Goal: Task Accomplishment & Management: Complete application form

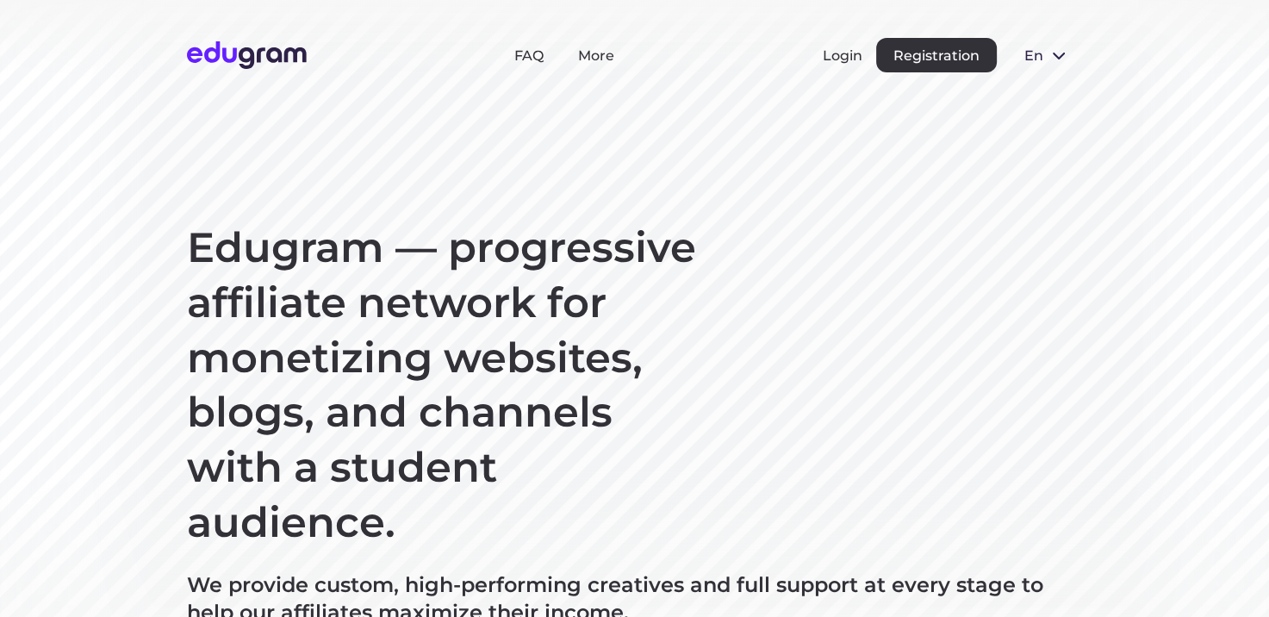
click at [1061, 47] on span at bounding box center [1058, 55] width 21 height 21
click at [1055, 90] on button "Русский" at bounding box center [1057, 95] width 94 height 28
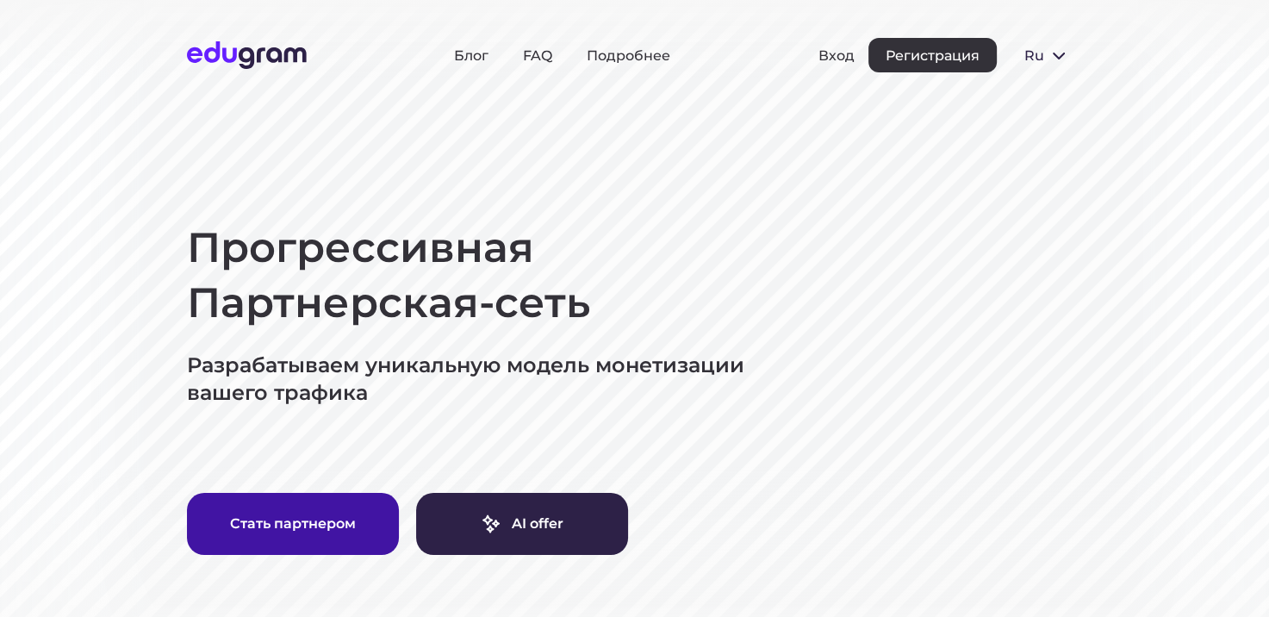
click at [277, 523] on button "Стать партнером" at bounding box center [293, 524] width 212 height 62
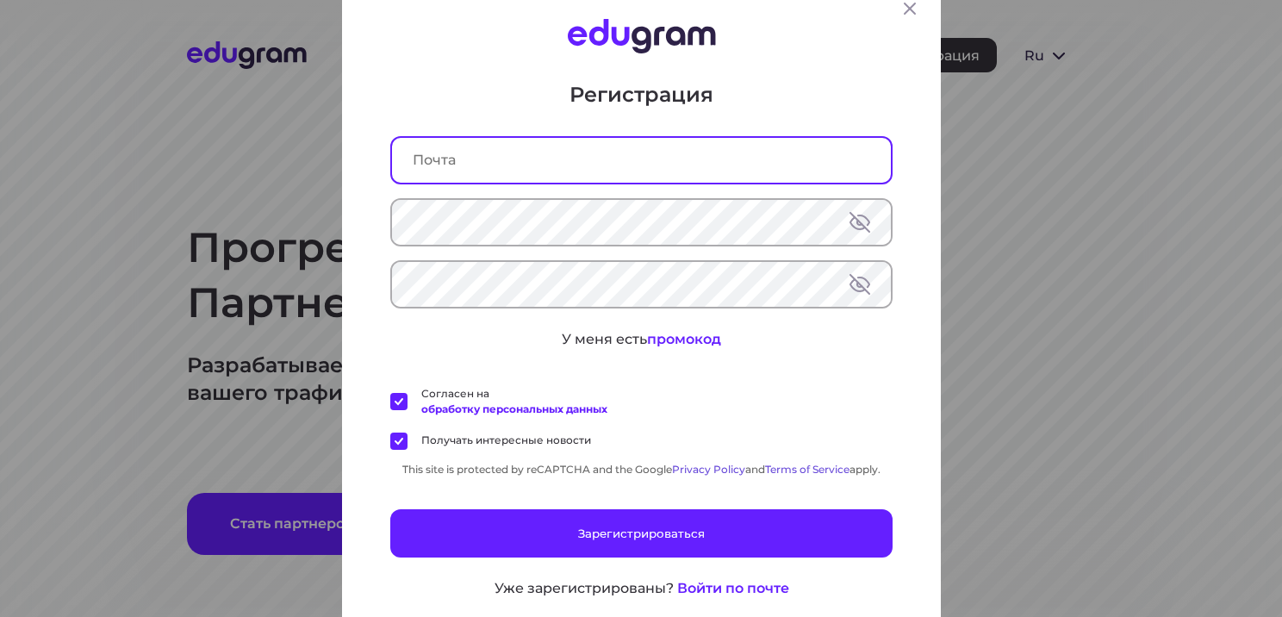
click at [461, 161] on input "text" at bounding box center [641, 159] width 499 height 45
type input "[EMAIL_ADDRESS][DOMAIN_NAME]"
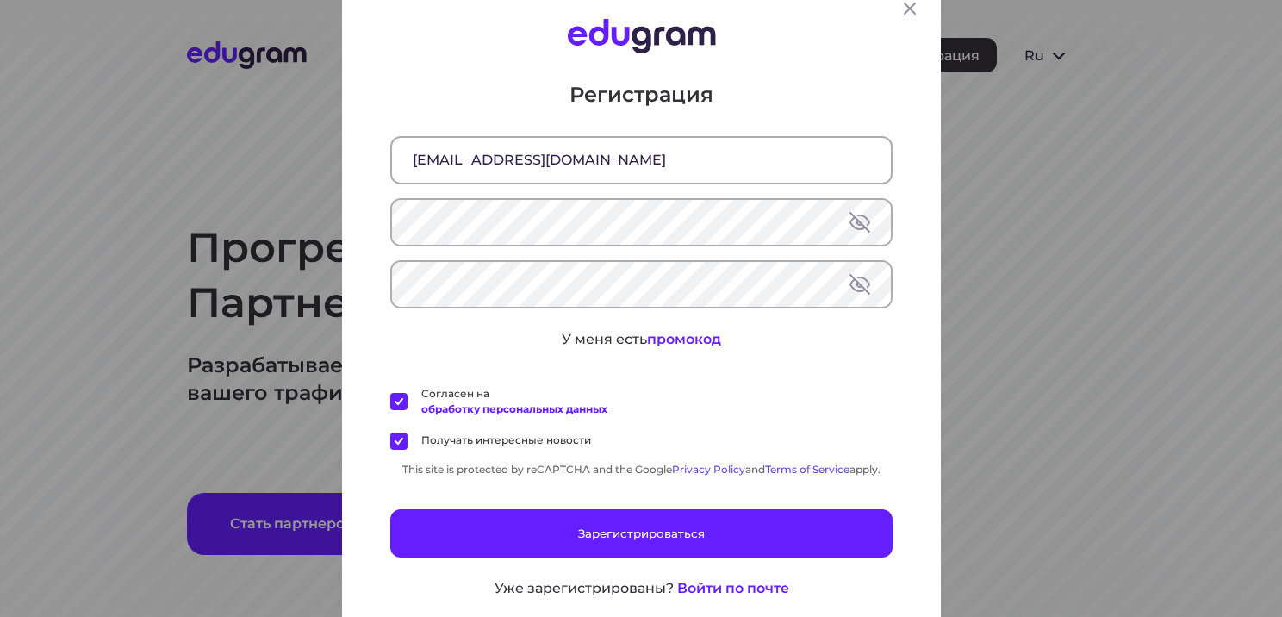
click at [850, 217] on button at bounding box center [859, 221] width 21 height 21
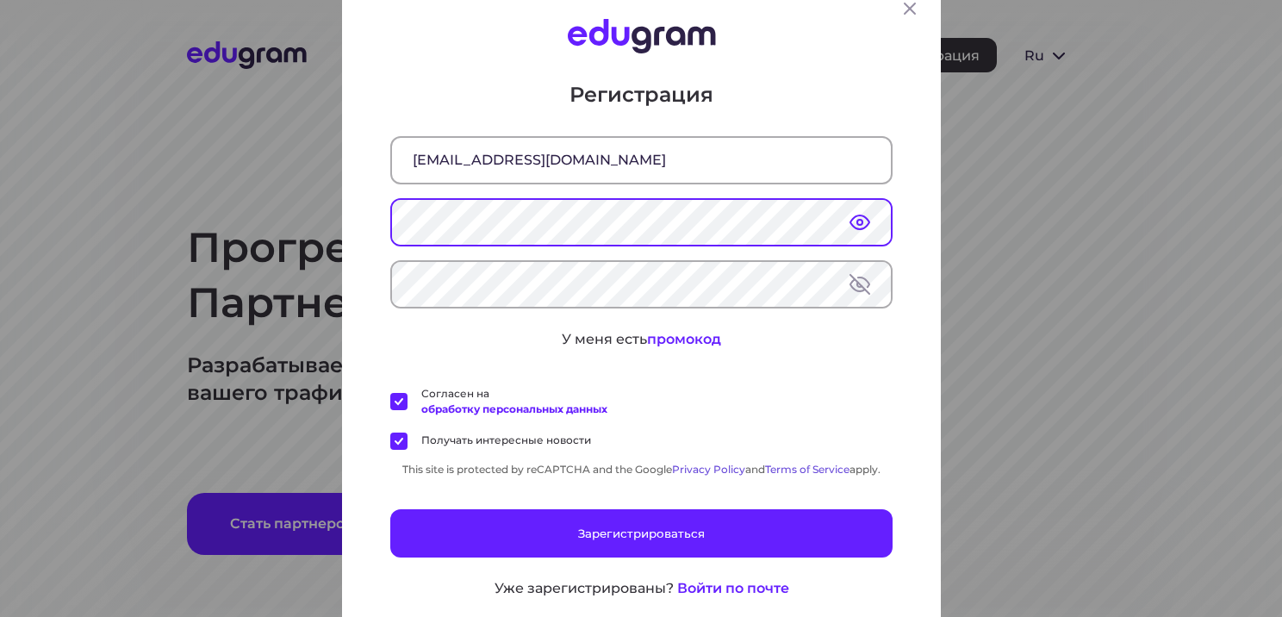
click at [381, 218] on div "Регистрация slavanicipurov@gmail.com У меня есть промокод Согласен на обработку…" at bounding box center [641, 309] width 599 height 662
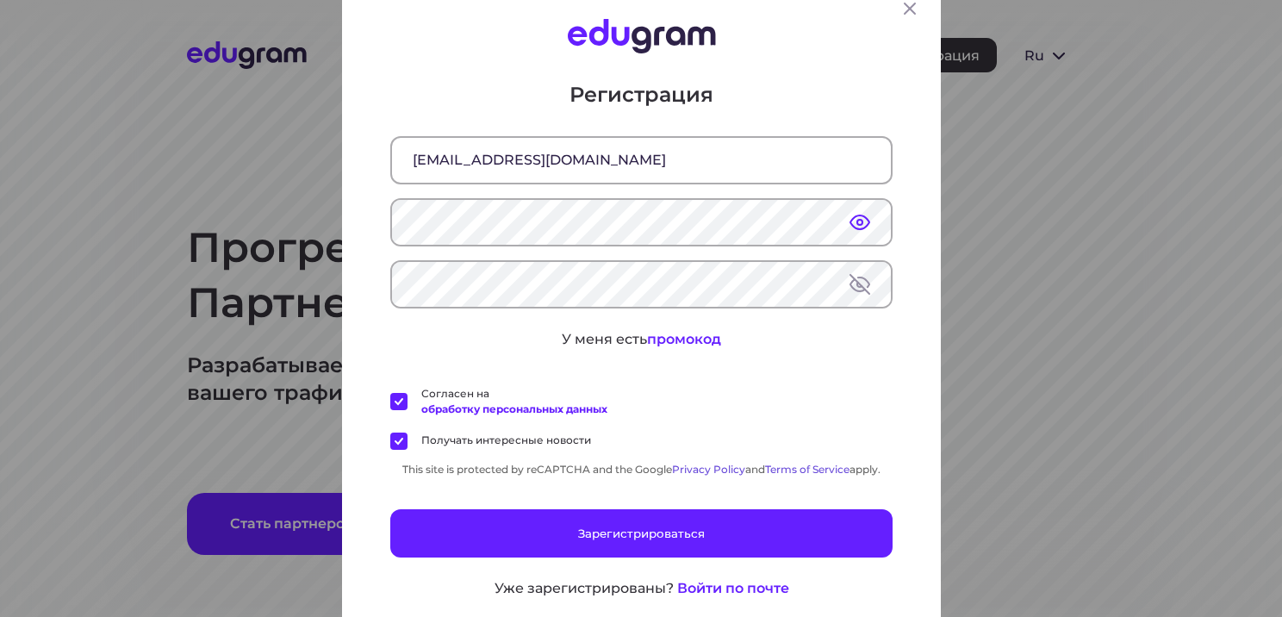
click at [857, 282] on button at bounding box center [859, 283] width 21 height 21
click at [854, 217] on button at bounding box center [859, 221] width 21 height 21
click at [392, 440] on label "Получать интересные новости" at bounding box center [490, 440] width 201 height 17
click at [0, 0] on input "Получать интересные новости" at bounding box center [0, 0] width 0 height 0
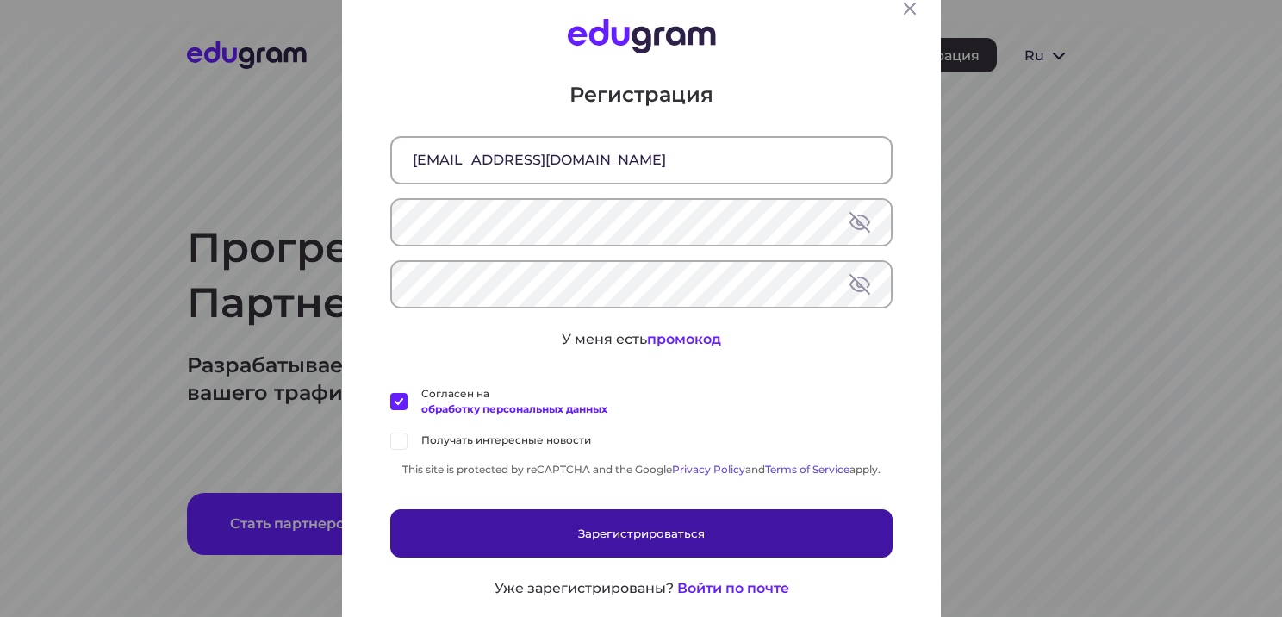
click at [613, 533] on button "Зарегистрироваться" at bounding box center [641, 532] width 502 height 48
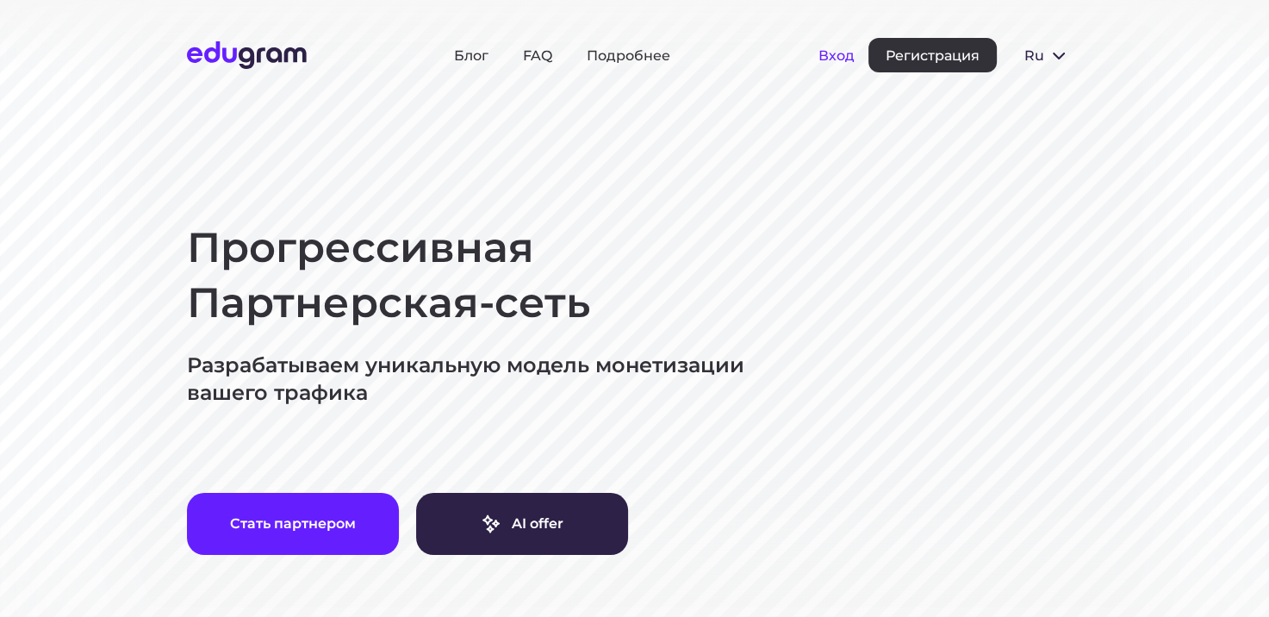
click at [829, 55] on button "Вход" at bounding box center [836, 55] width 36 height 16
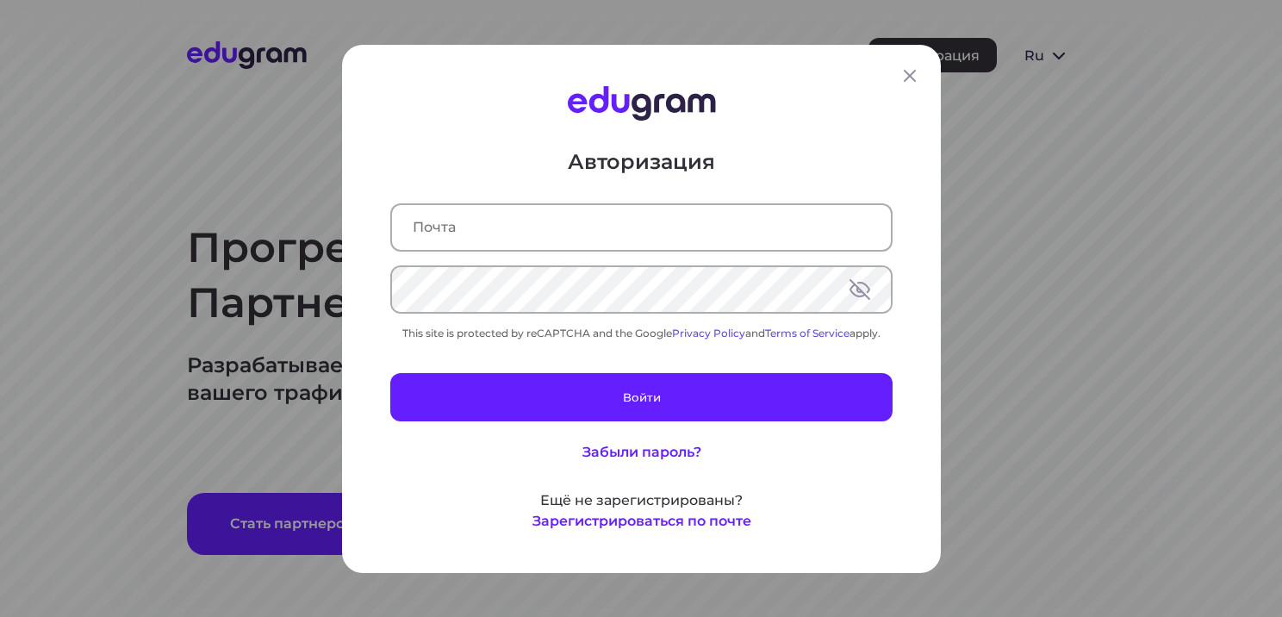
type input "slavanicipurov@gmail.com"
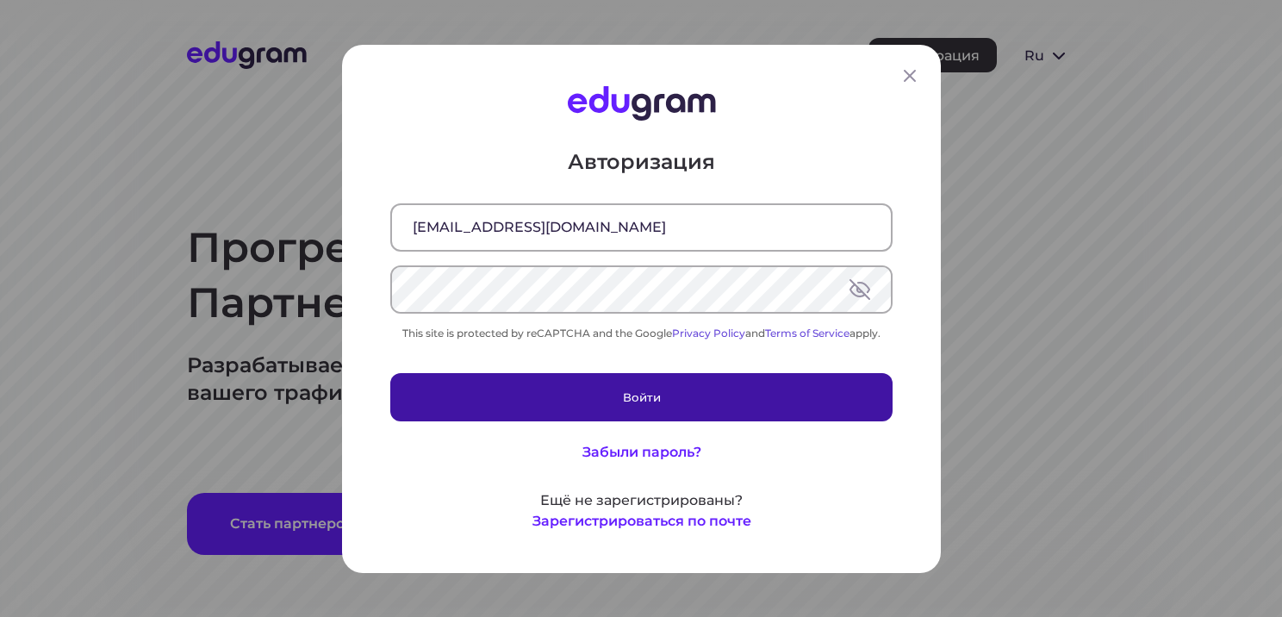
click at [653, 403] on button "Войти" at bounding box center [641, 396] width 502 height 48
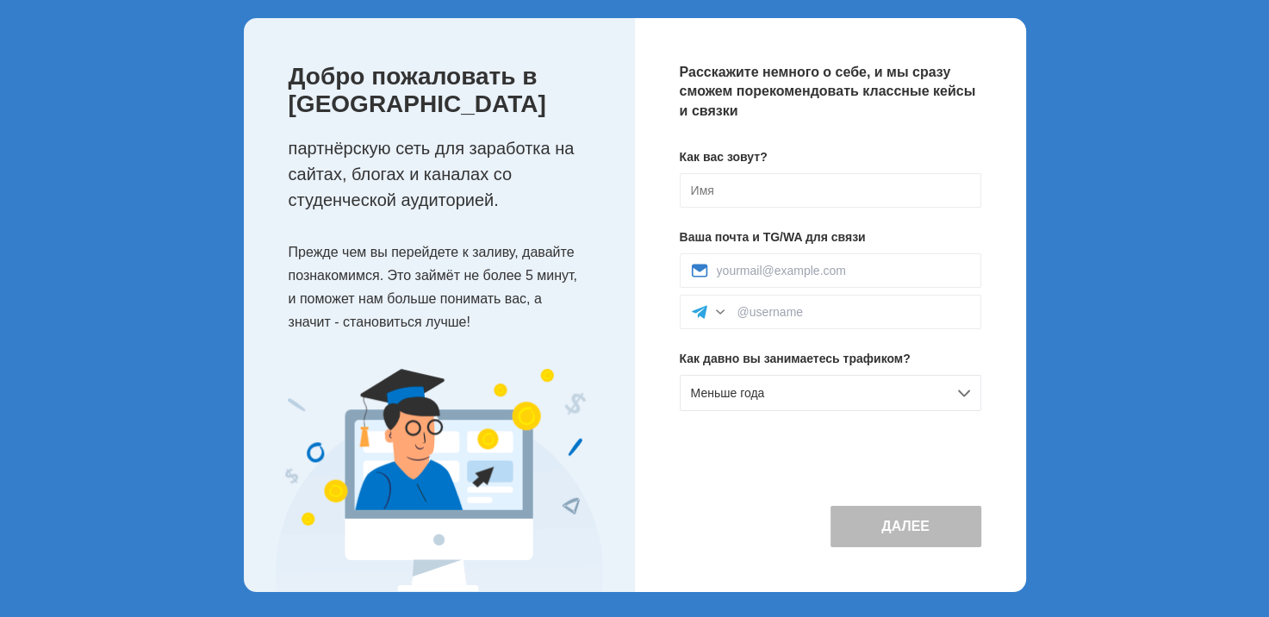
scroll to position [89, 0]
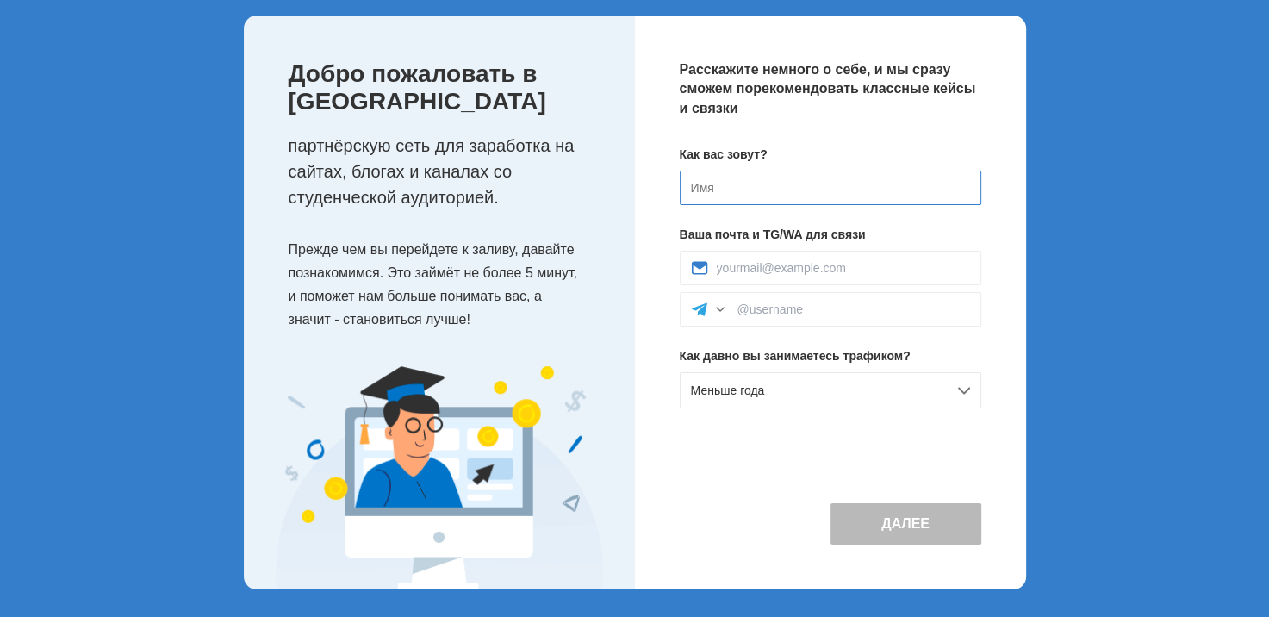
click at [737, 183] on input at bounding box center [830, 188] width 301 height 34
type input "Vjaceslav"
click at [790, 310] on input at bounding box center [853, 309] width 233 height 14
type input "@slavanic84"
click at [875, 382] on div "Меньше года" at bounding box center [830, 390] width 301 height 36
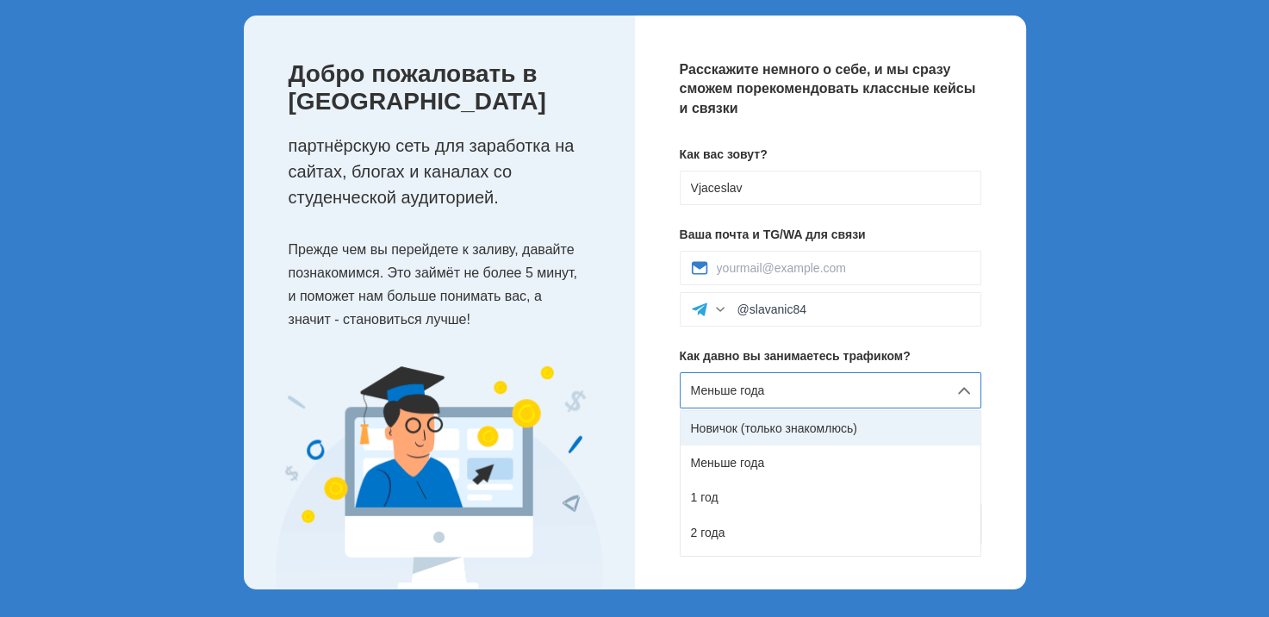
click at [775, 428] on div "Новичок (только знакомлюсь)" at bounding box center [830, 428] width 300 height 34
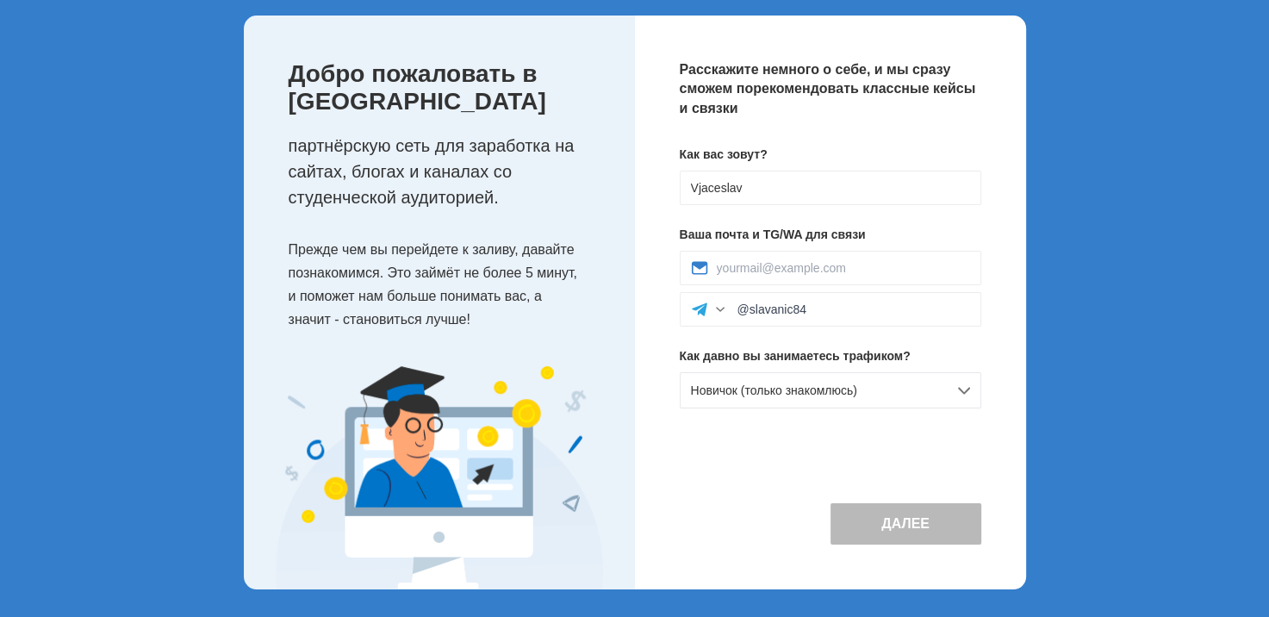
click at [888, 513] on button "Далее" at bounding box center [905, 523] width 151 height 41
click at [782, 265] on input at bounding box center [843, 268] width 253 height 14
type input "slavanicipurov@gmail.com"
click at [927, 520] on button "Далее" at bounding box center [905, 523] width 151 height 41
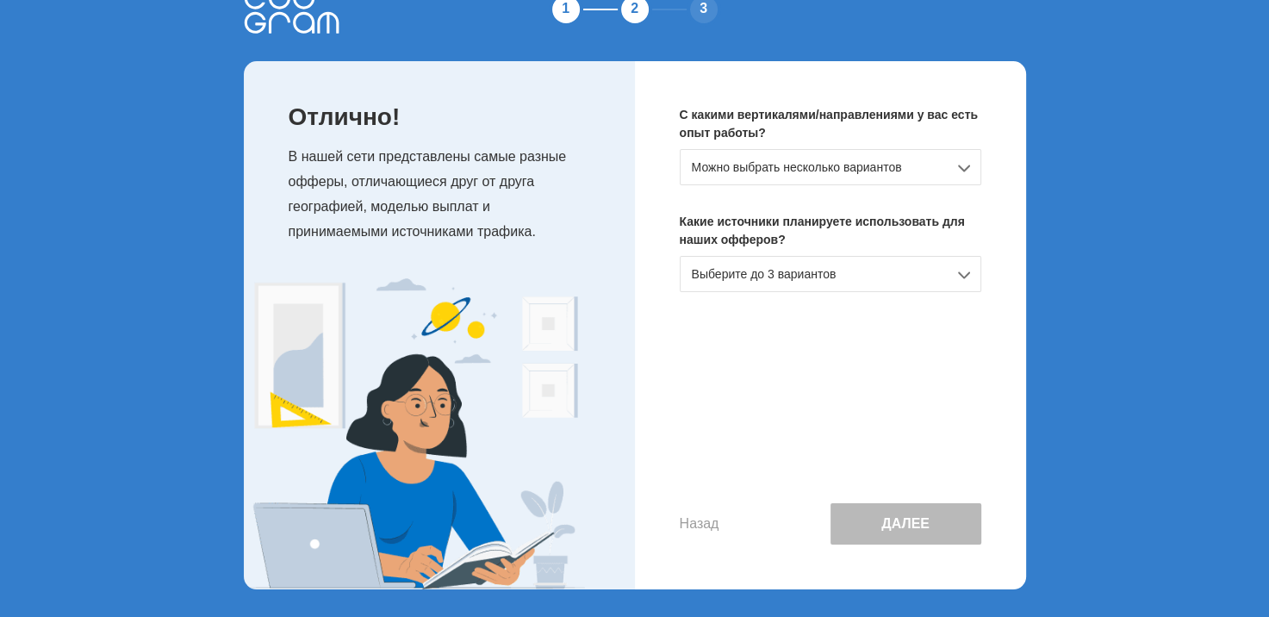
scroll to position [0, 0]
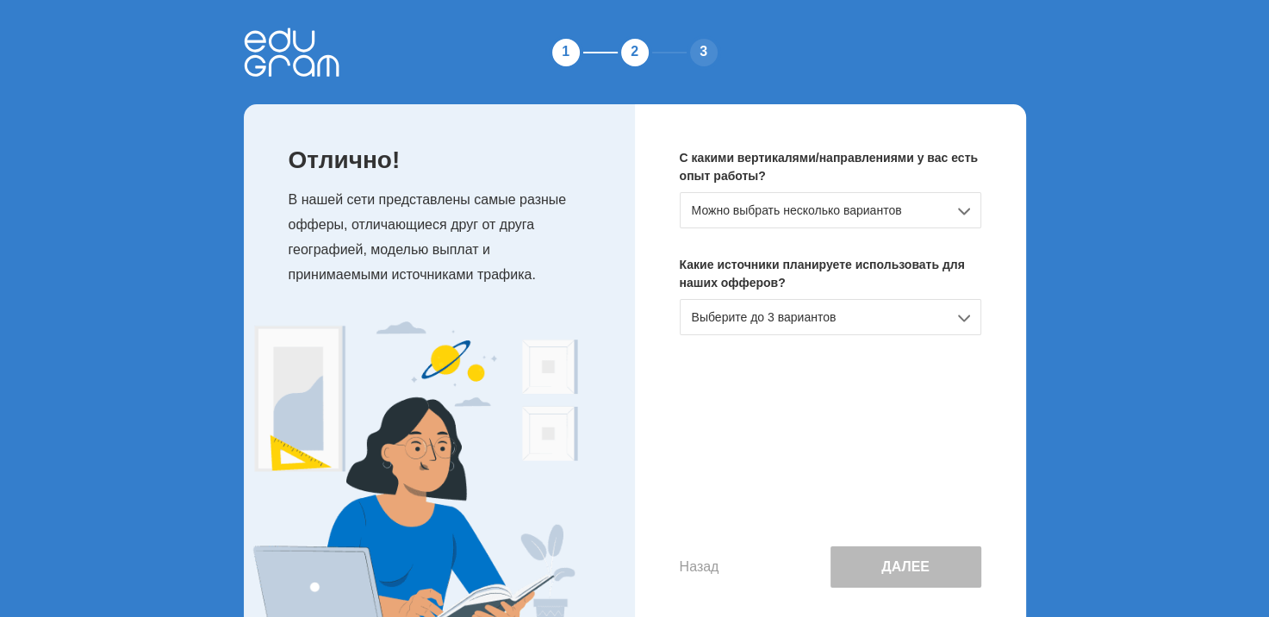
click at [929, 208] on div "Можно выбрать несколько вариантов" at bounding box center [830, 210] width 301 height 36
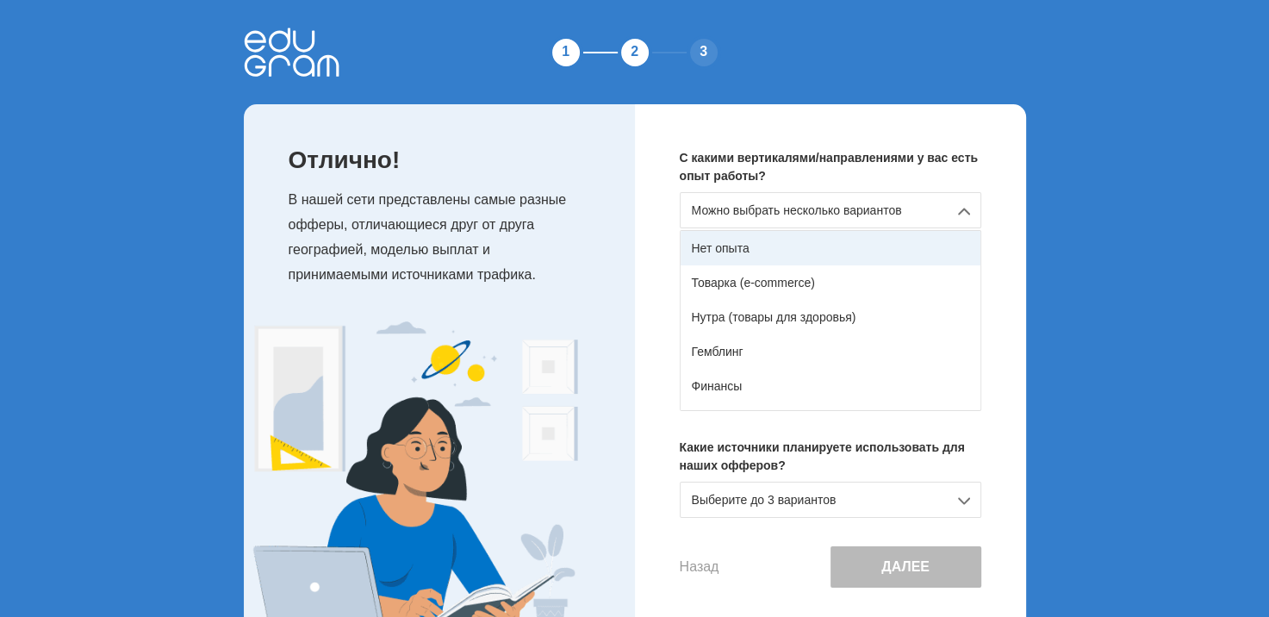
click at [907, 234] on div "Нет опыта" at bounding box center [830, 248] width 300 height 34
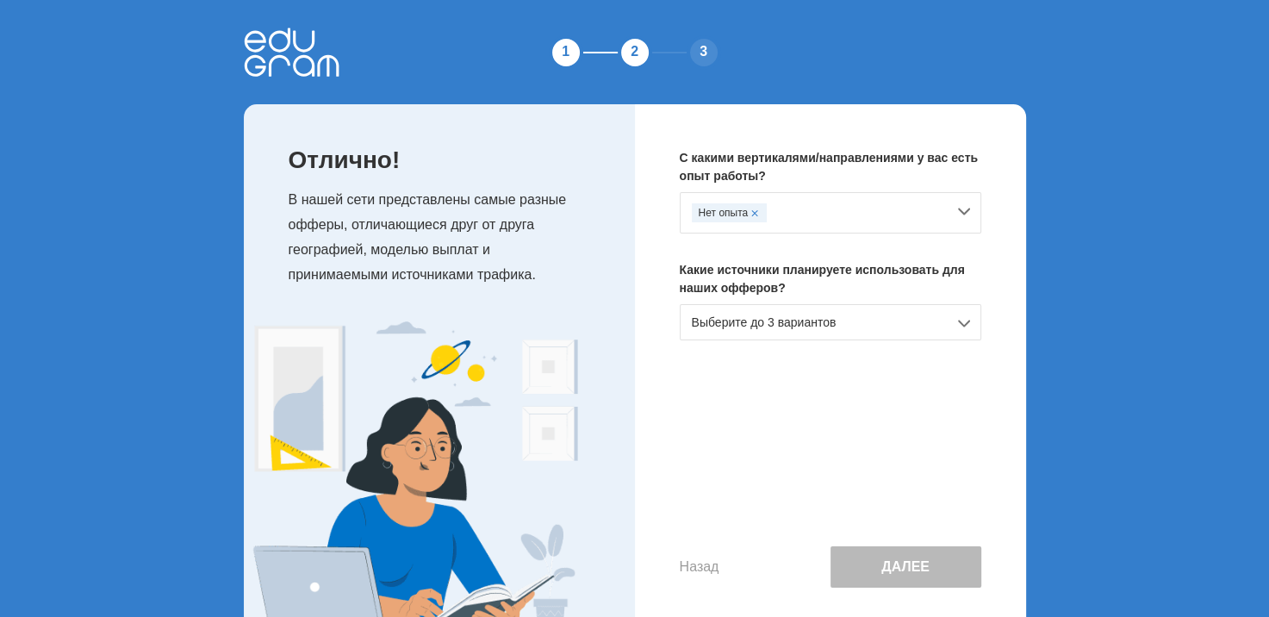
click at [963, 211] on div "Нет опыта" at bounding box center [830, 212] width 301 height 41
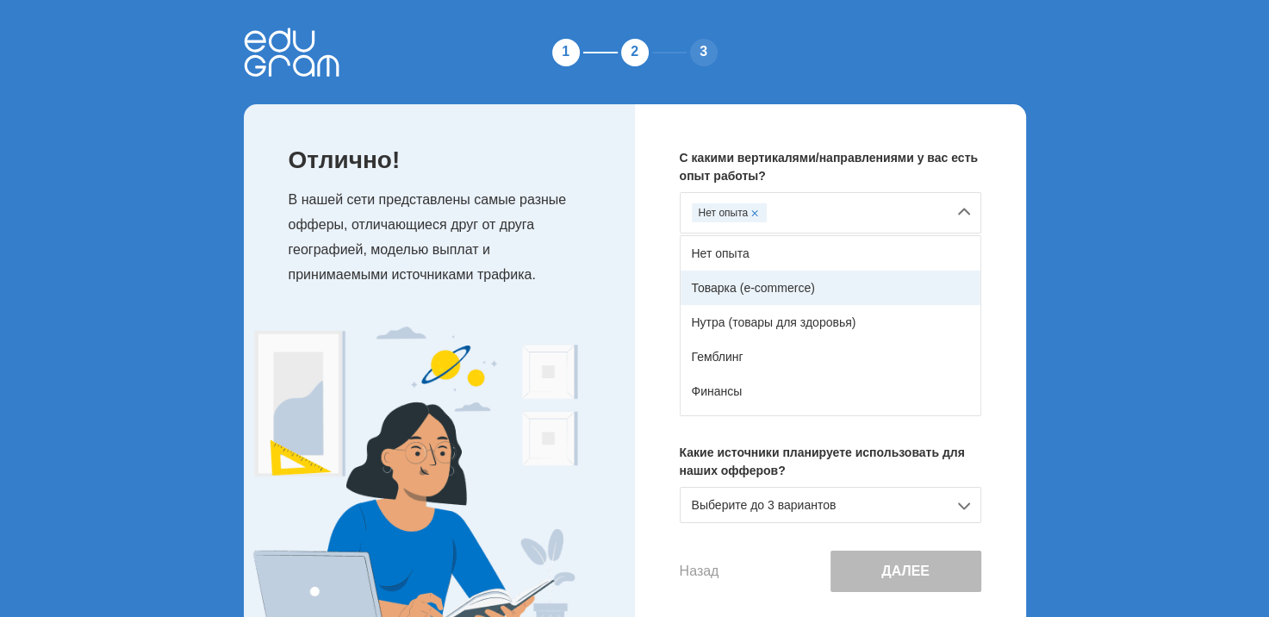
click at [872, 277] on div "Товарка (e-commerce)" at bounding box center [830, 287] width 300 height 34
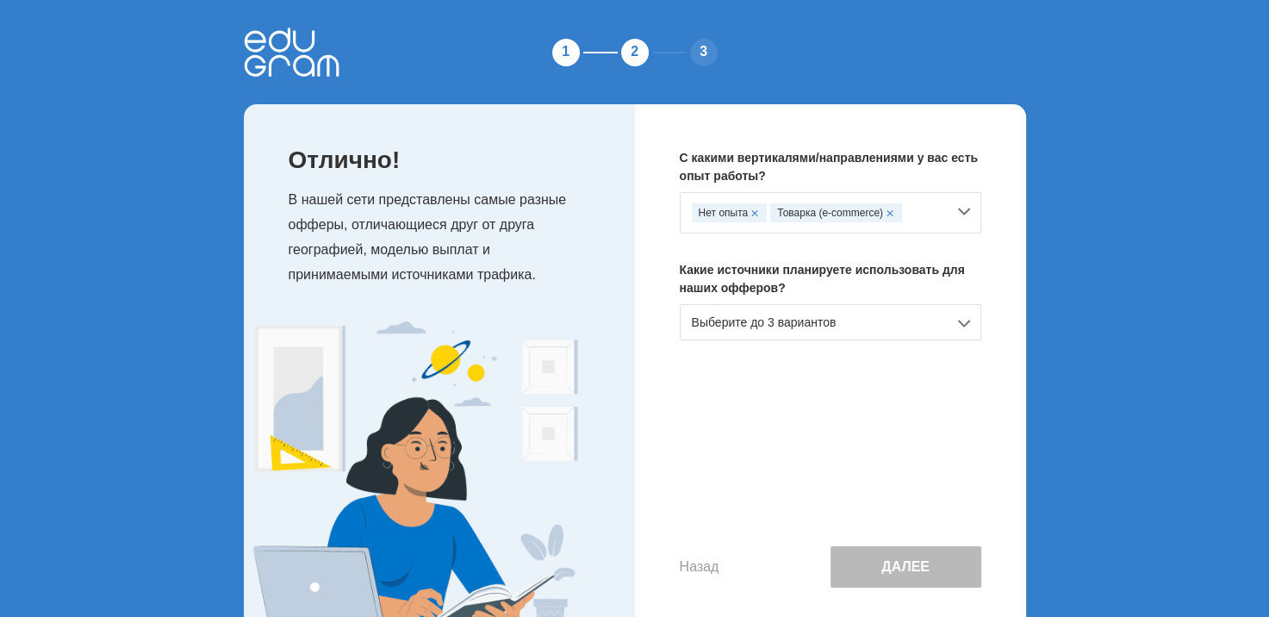
click at [755, 209] on span at bounding box center [754, 212] width 7 height 7
click at [899, 314] on div "Выберите до 3 вариантов" at bounding box center [830, 322] width 301 height 36
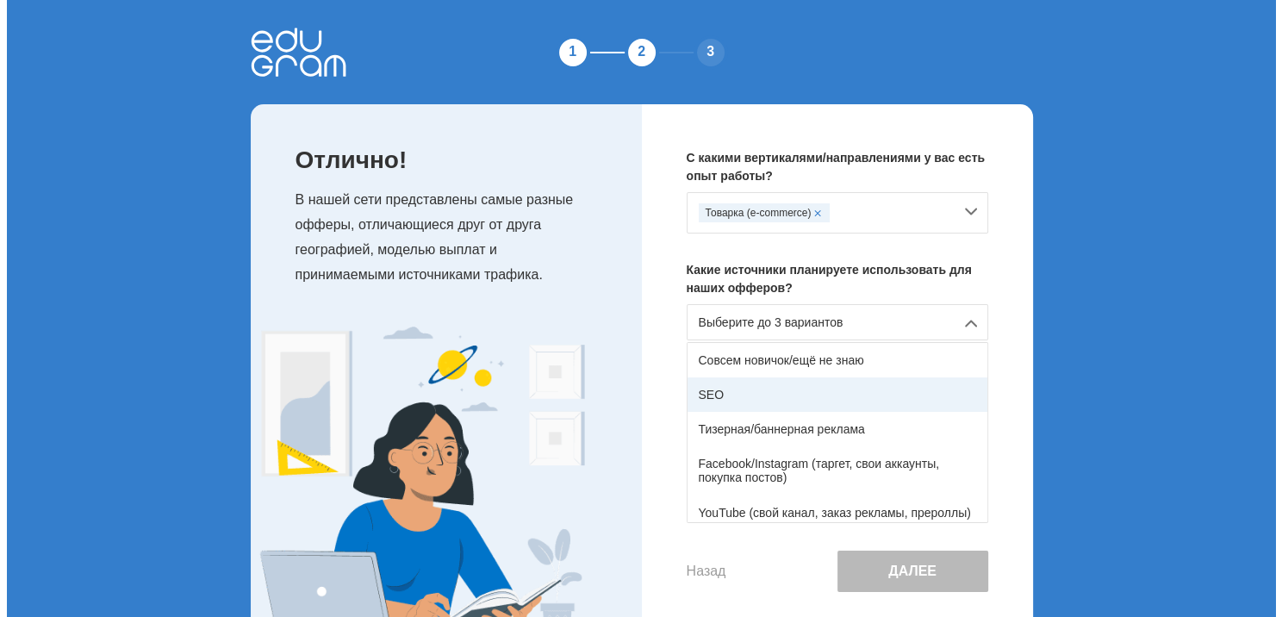
scroll to position [86, 0]
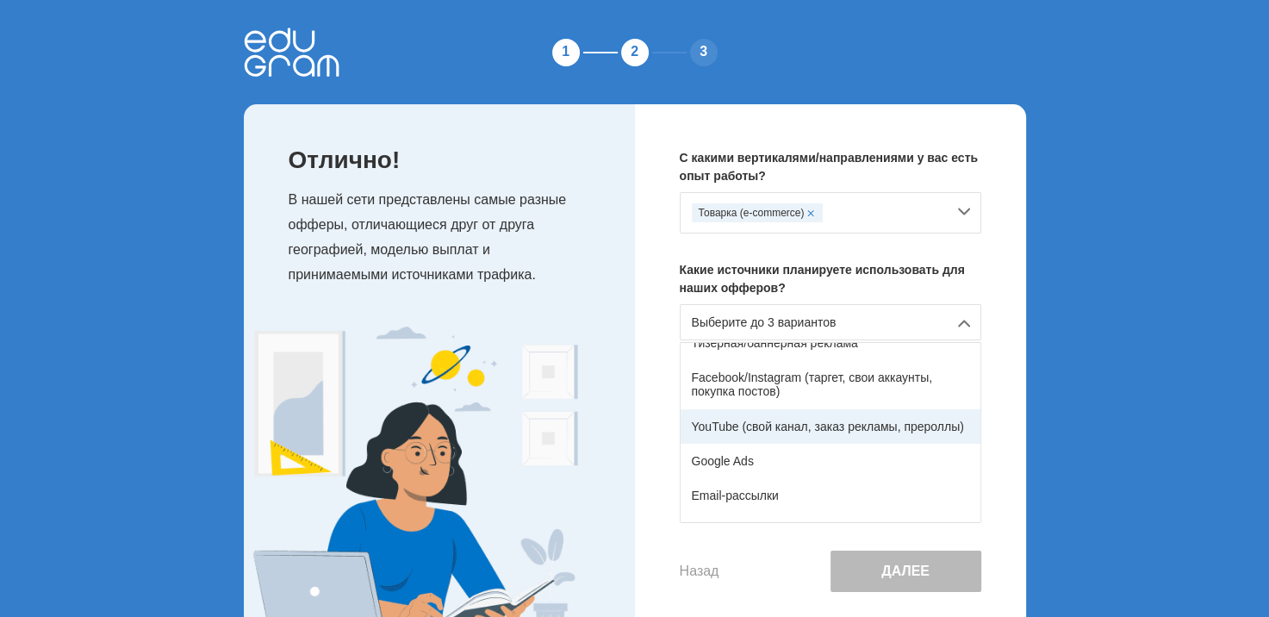
click at [876, 419] on div "YouTube (свой канал, заказ рекламы, прероллы)" at bounding box center [830, 426] width 300 height 34
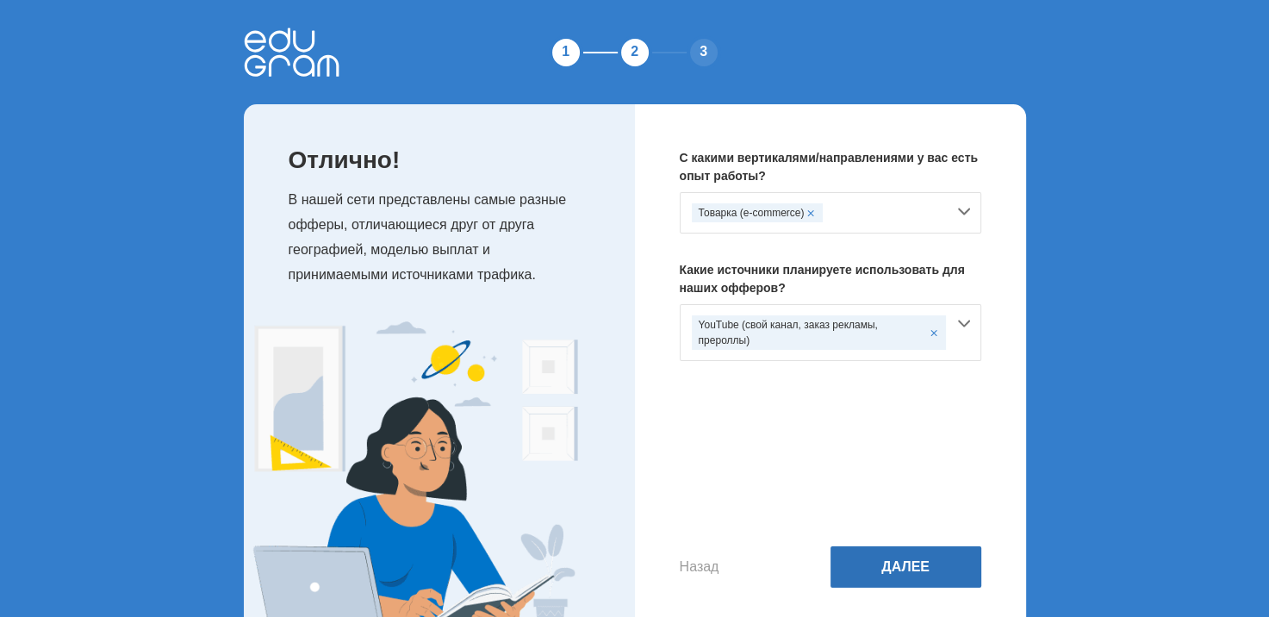
click at [908, 565] on button "Далее" at bounding box center [905, 566] width 151 height 41
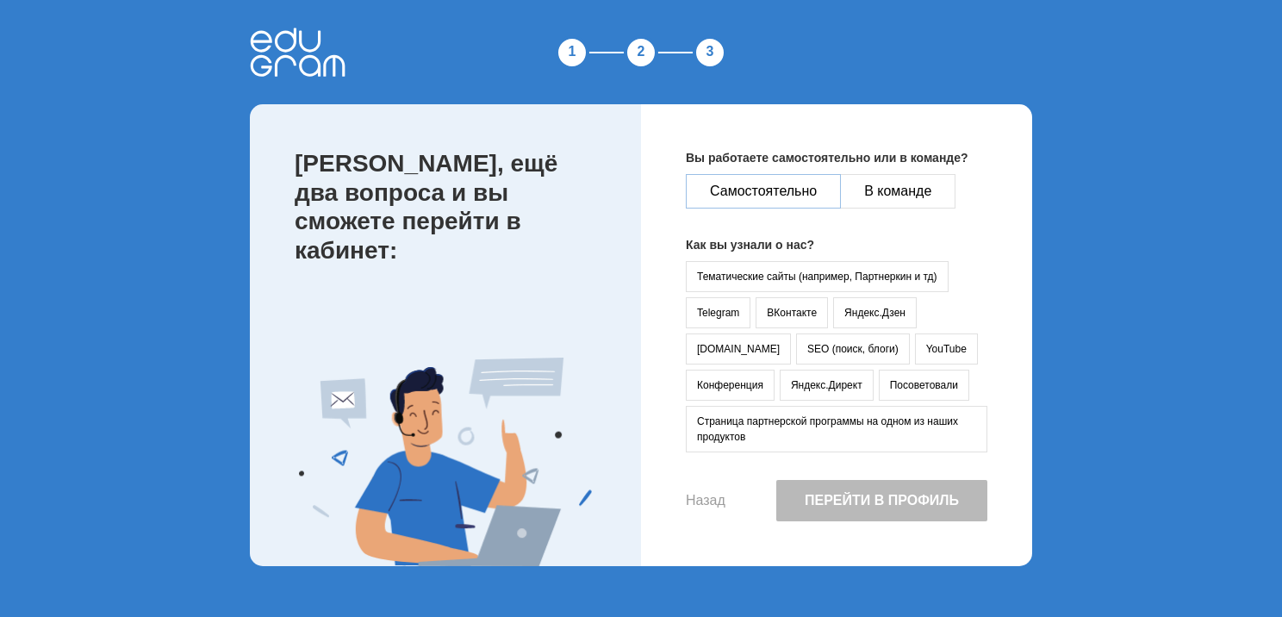
click at [769, 188] on button "Самостоятельно" at bounding box center [763, 191] width 155 height 34
click at [711, 308] on button "Telegram" at bounding box center [718, 312] width 65 height 31
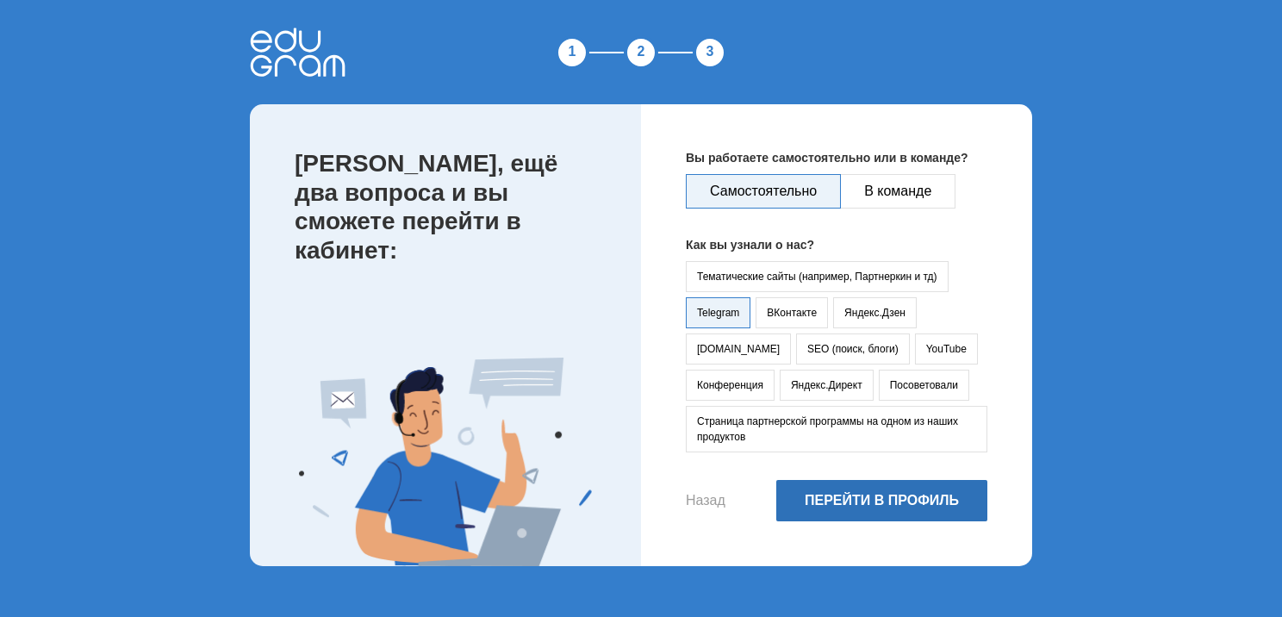
click at [835, 500] on button "Перейти в профиль" at bounding box center [881, 500] width 211 height 41
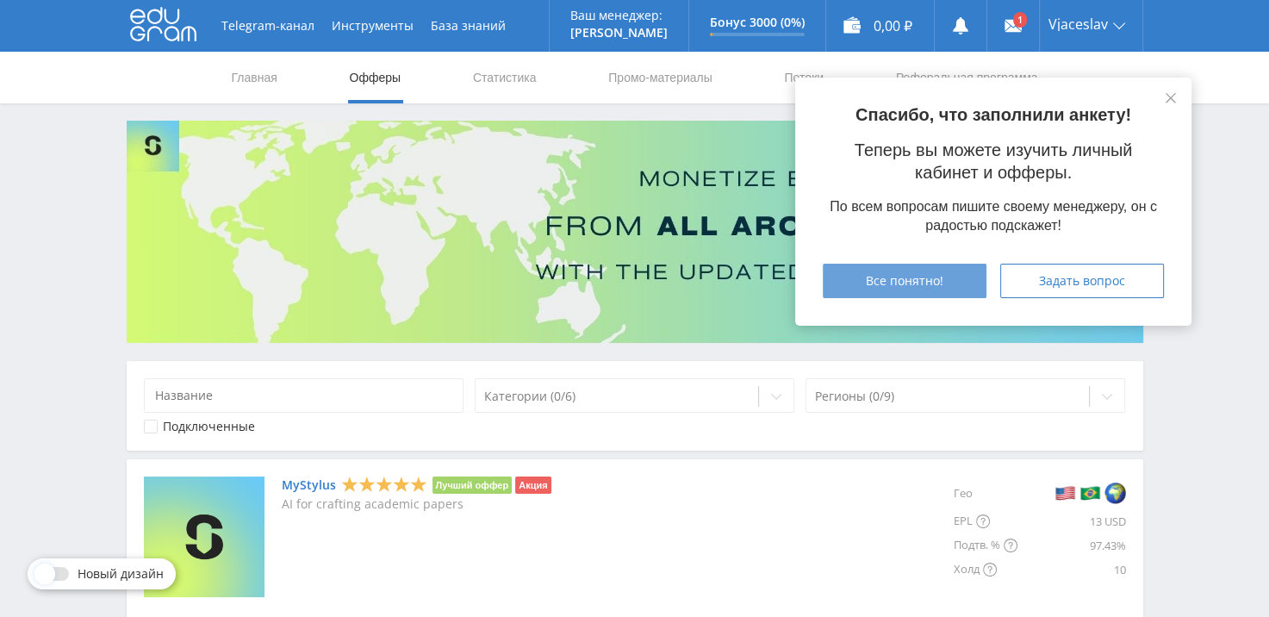
click at [930, 281] on span "Все понятно!" at bounding box center [905, 281] width 78 height 14
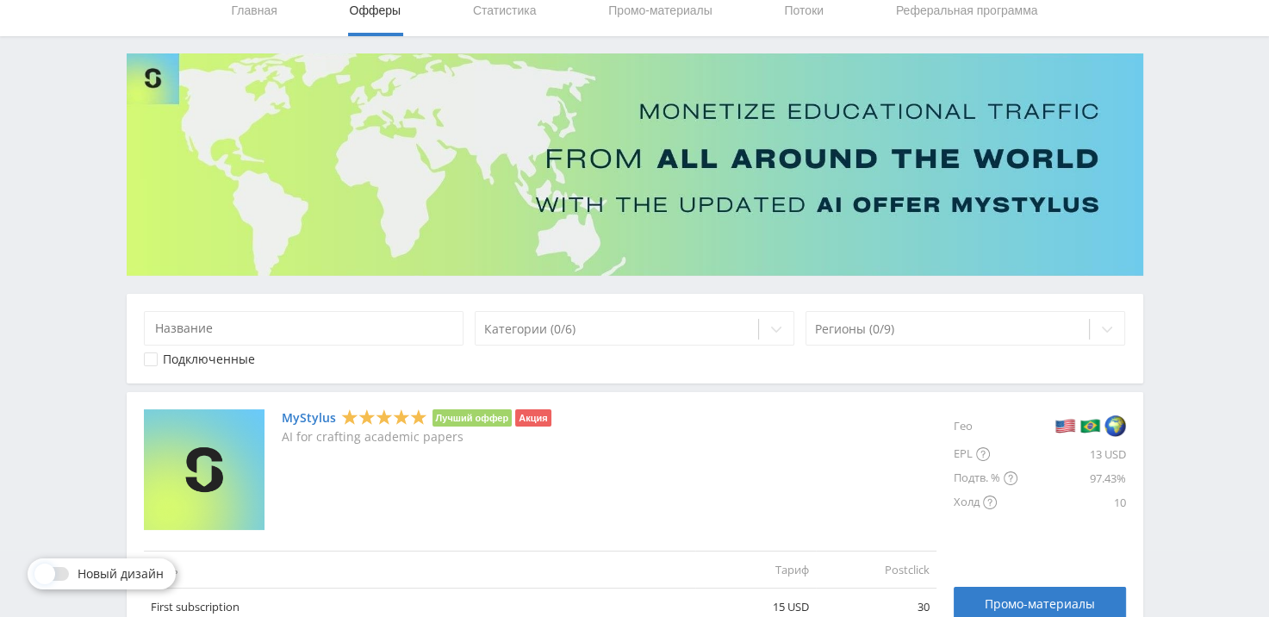
scroll to position [86, 0]
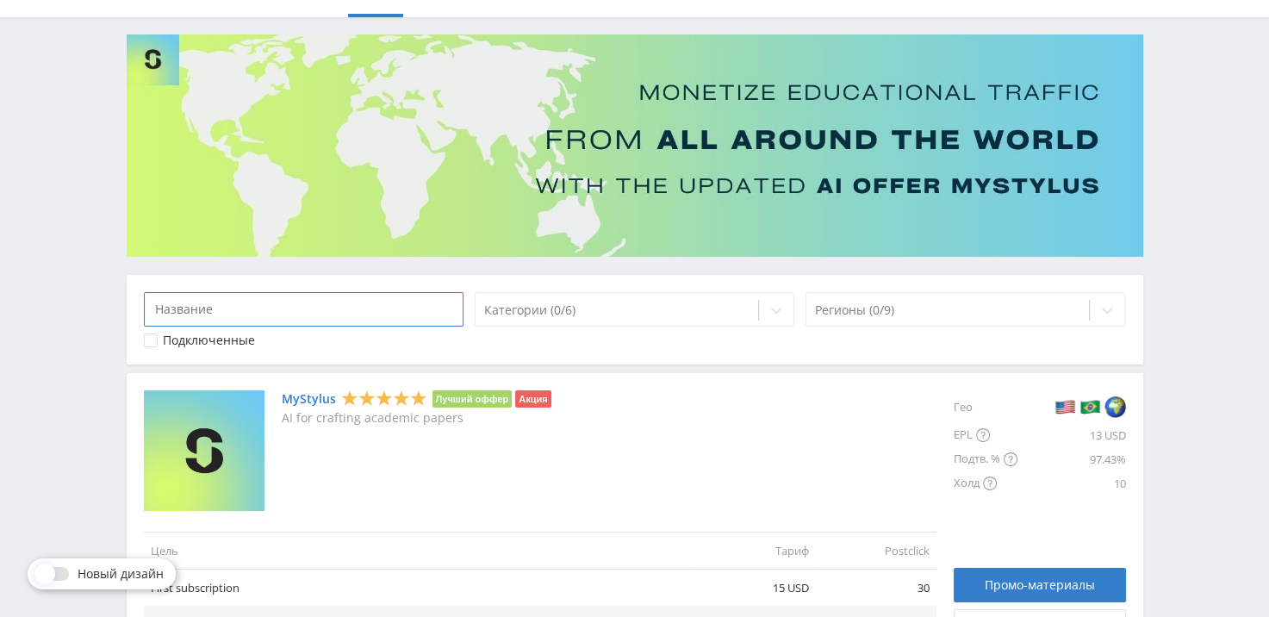
click at [262, 311] on input at bounding box center [304, 309] width 320 height 34
paste input "StudyAI"
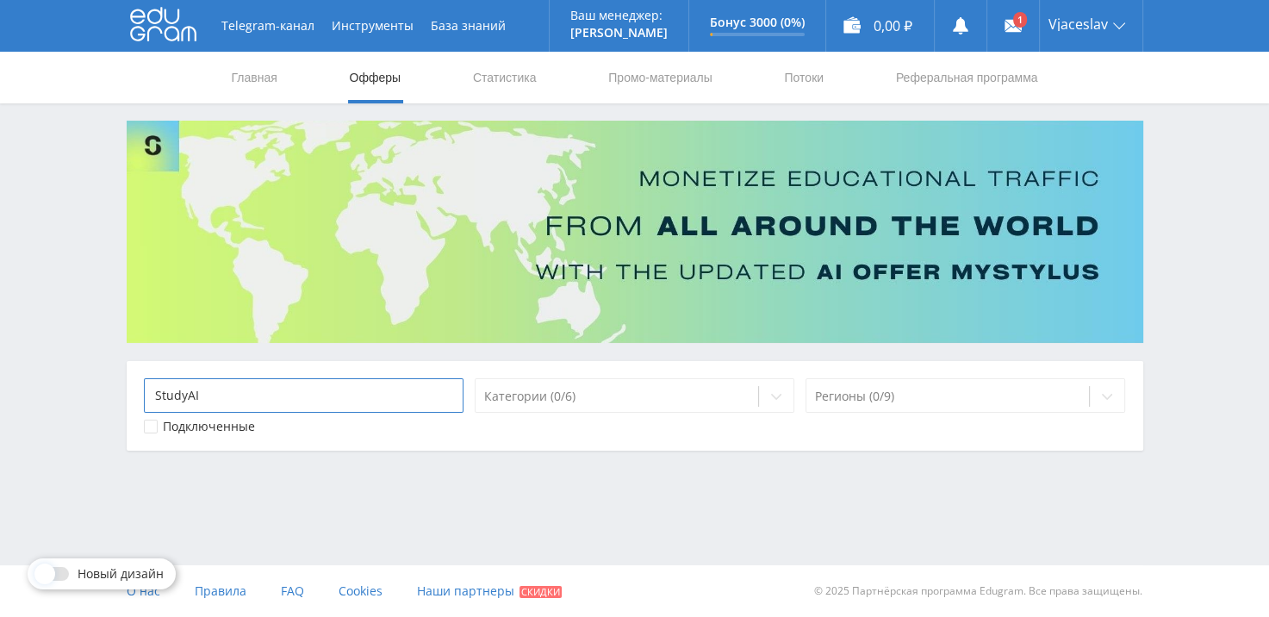
scroll to position [0, 0]
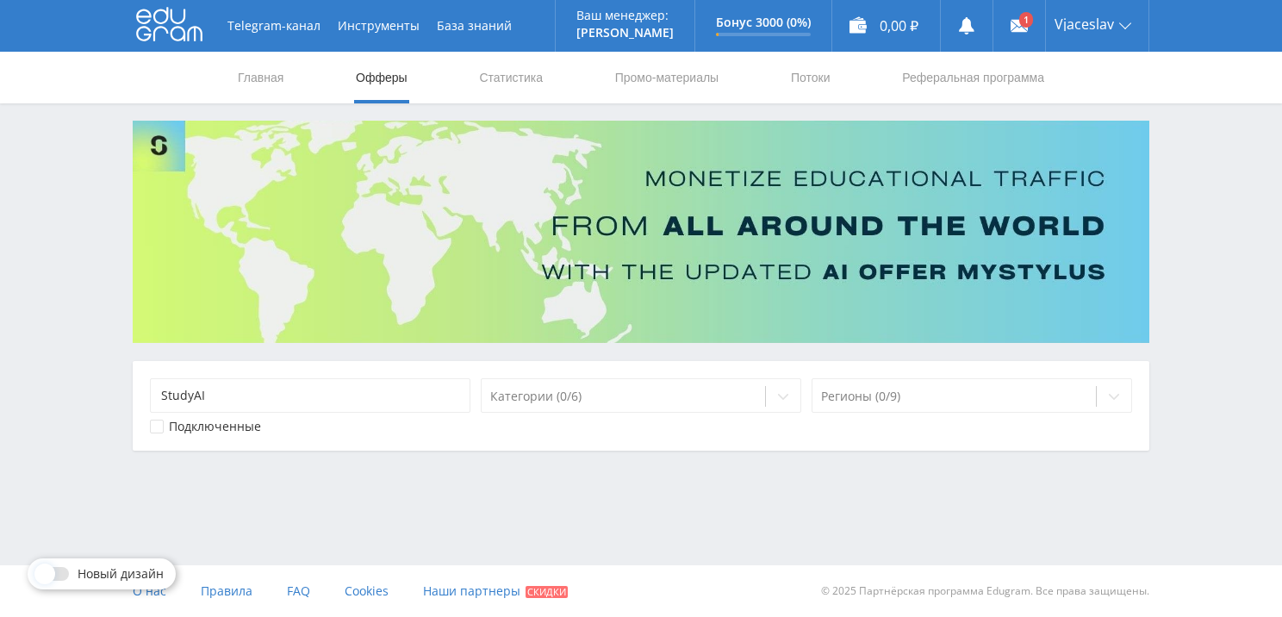
click at [227, 486] on div "Telegram-канал Инструменты База знаний Ваш менеджер: Alex Alex Online @edugram_…" at bounding box center [641, 268] width 1282 height 537
click at [153, 428] on div at bounding box center [157, 426] width 14 height 14
click at [156, 425] on icon at bounding box center [157, 426] width 10 height 10
click at [224, 387] on input "StudyAI" at bounding box center [310, 395] width 320 height 34
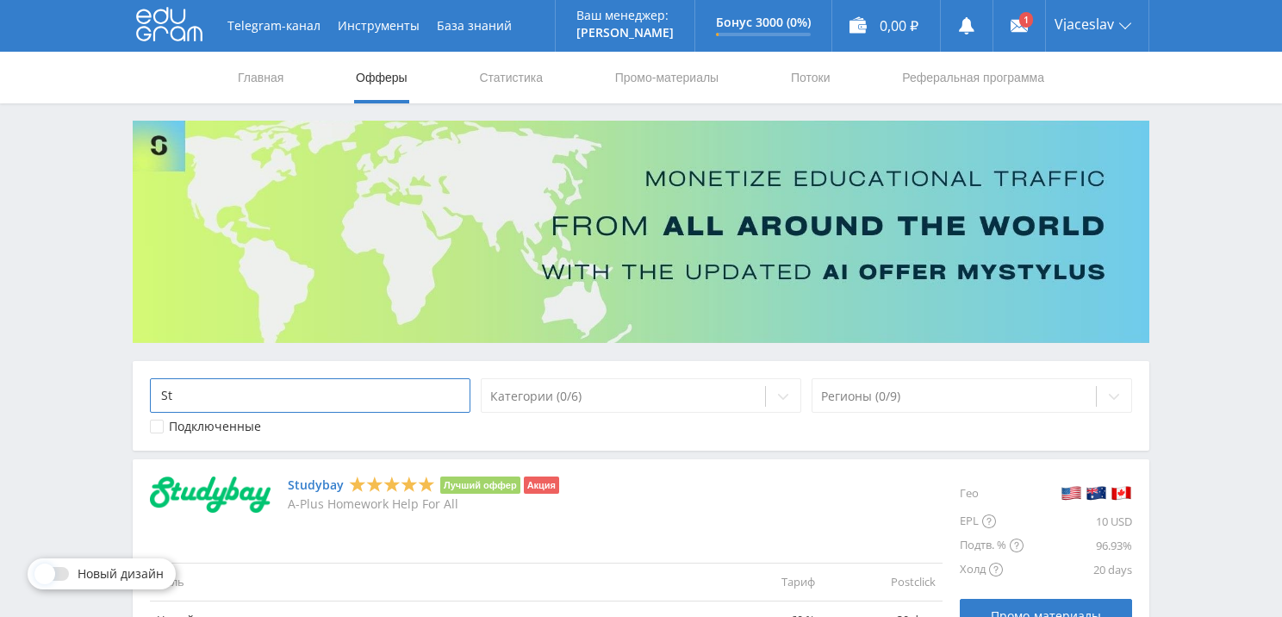
type input "S"
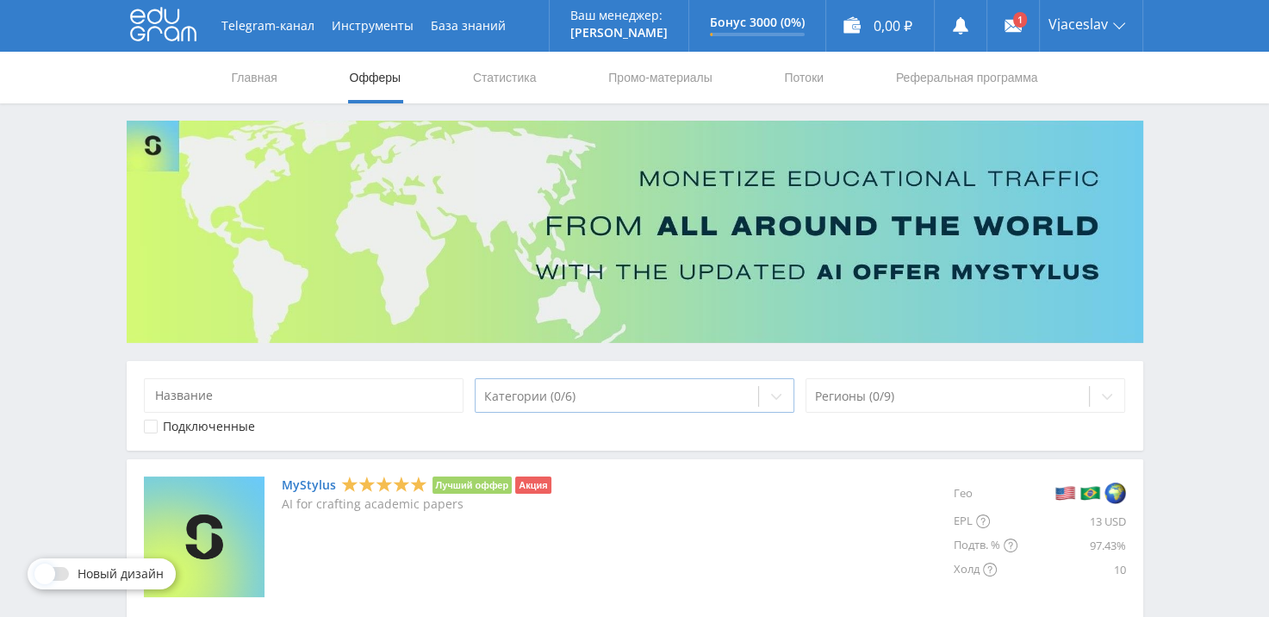
click at [774, 396] on icon at bounding box center [776, 396] width 14 height 14
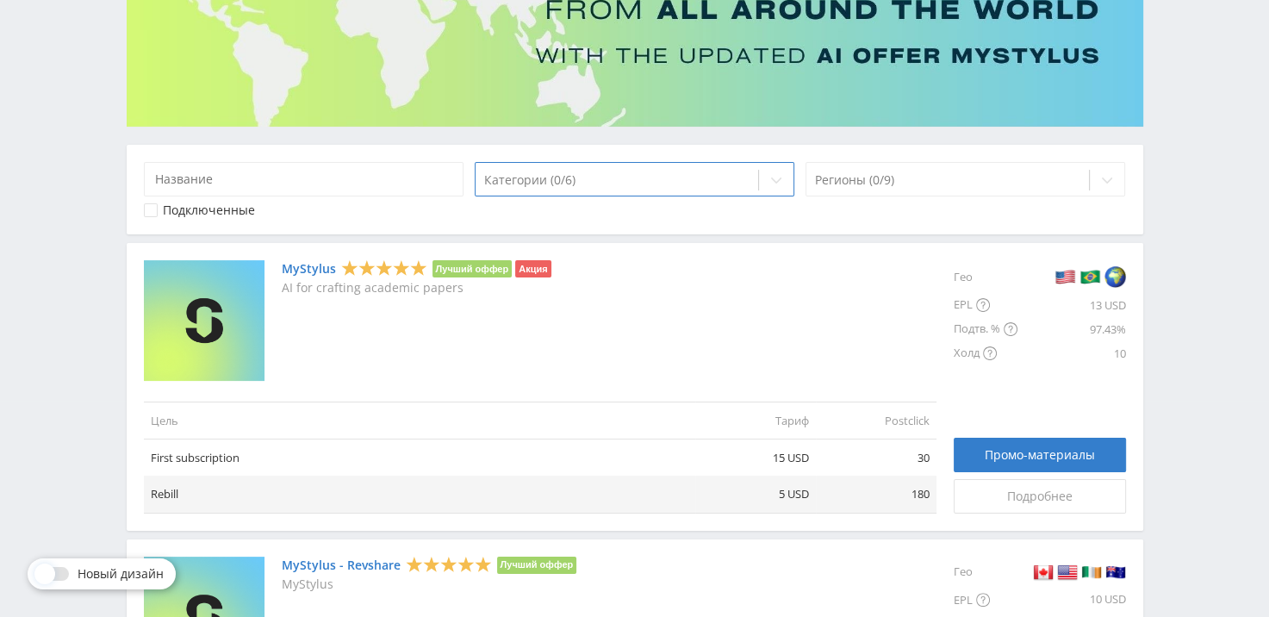
scroll to position [258, 0]
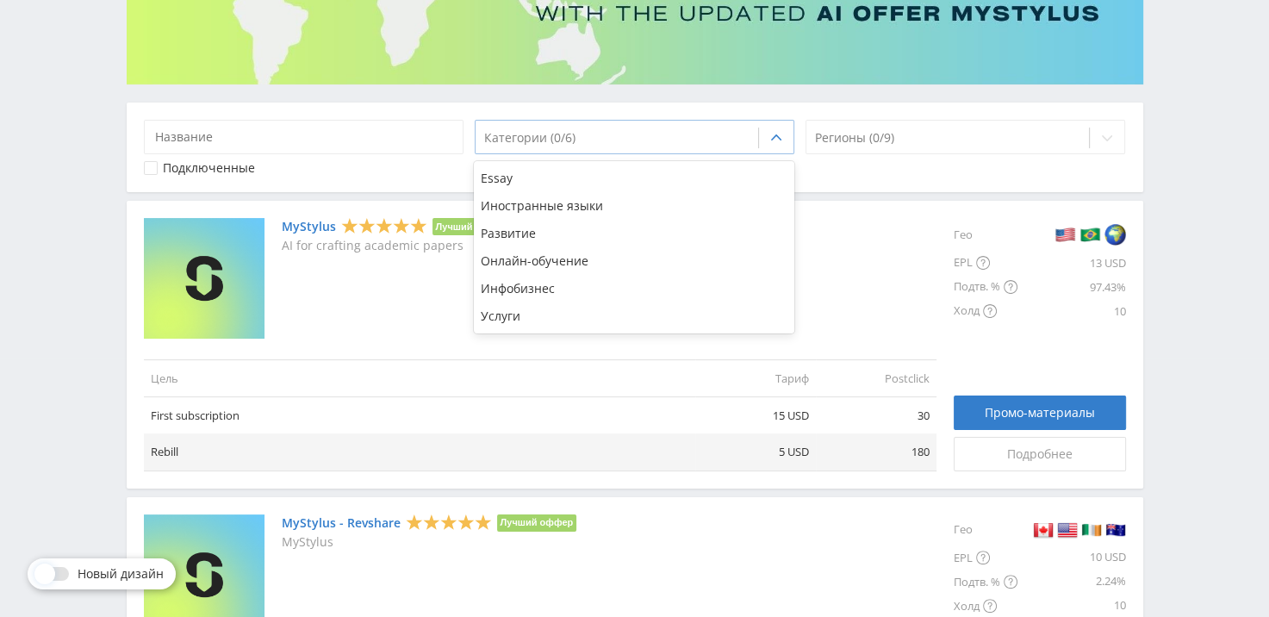
click at [774, 134] on icon at bounding box center [776, 138] width 14 height 14
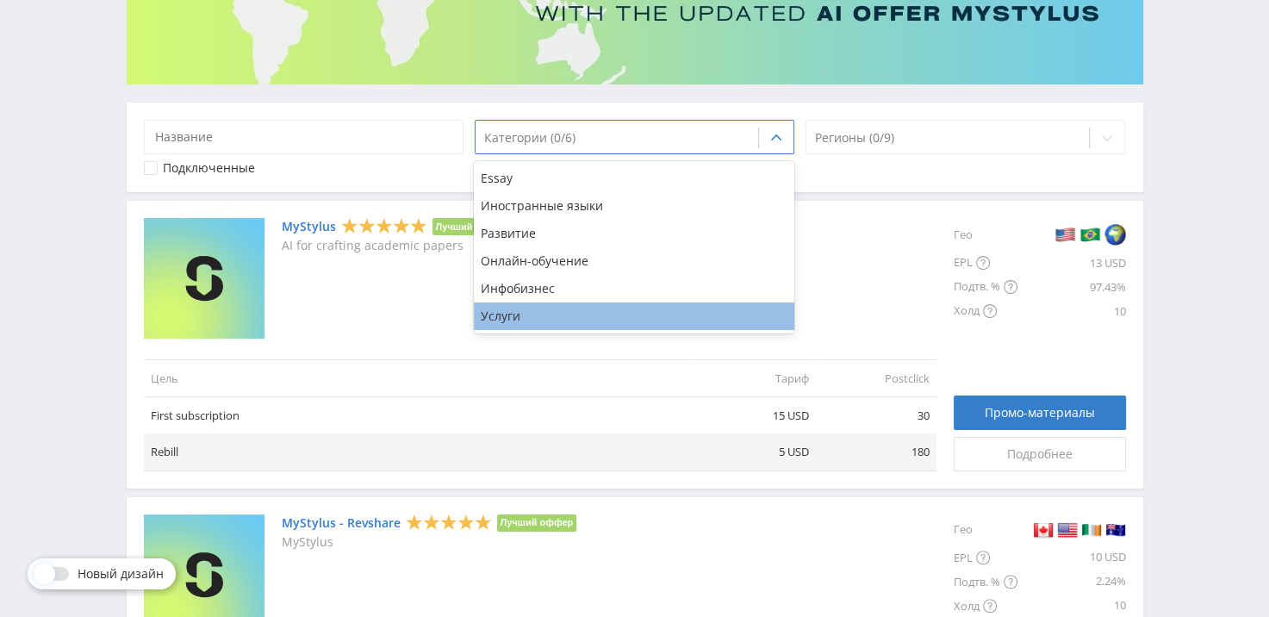
click at [596, 314] on div "Услуги" at bounding box center [634, 316] width 320 height 28
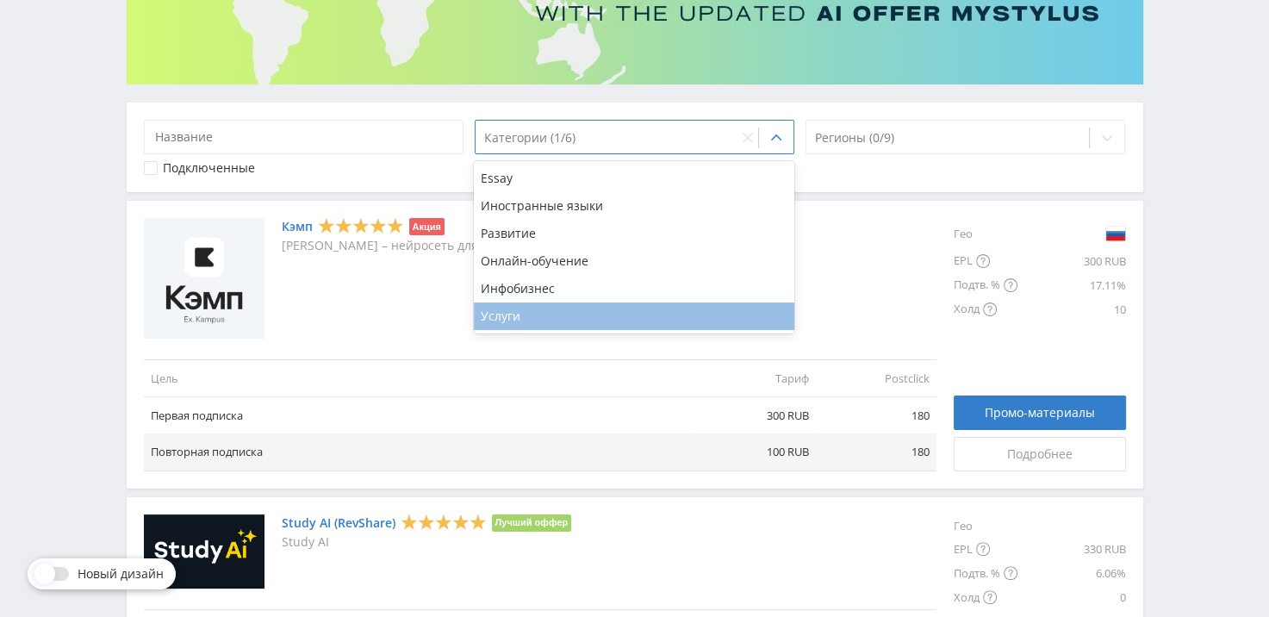
click at [495, 313] on div "Услуги" at bounding box center [634, 316] width 320 height 28
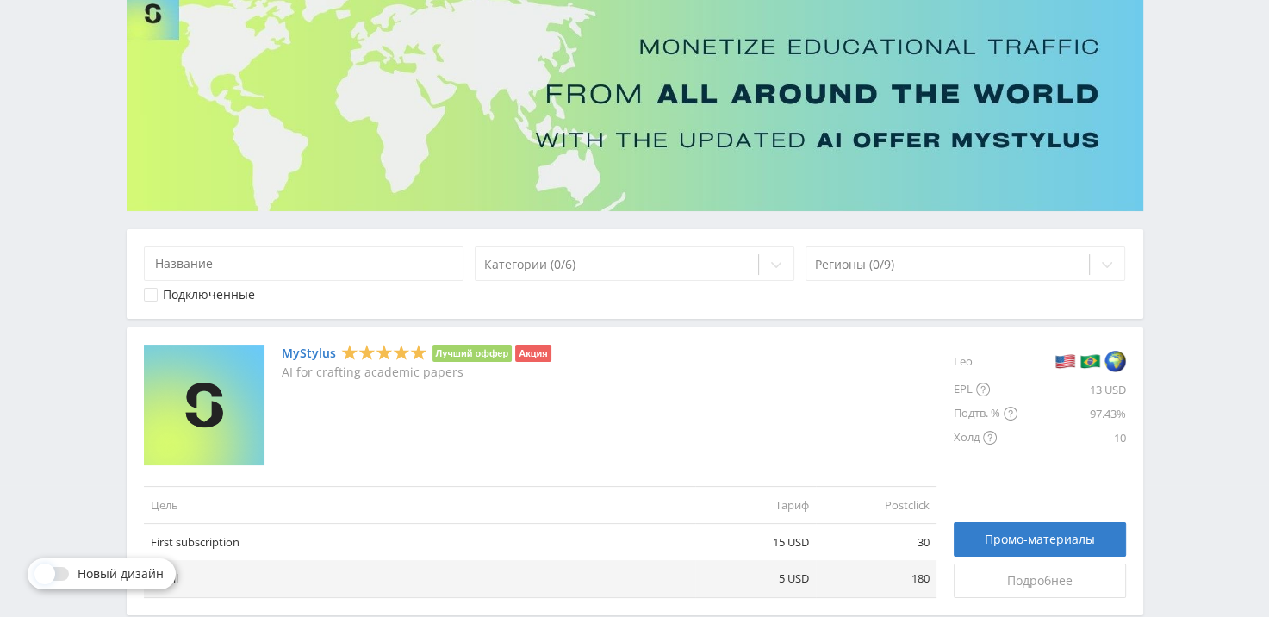
scroll to position [345, 0]
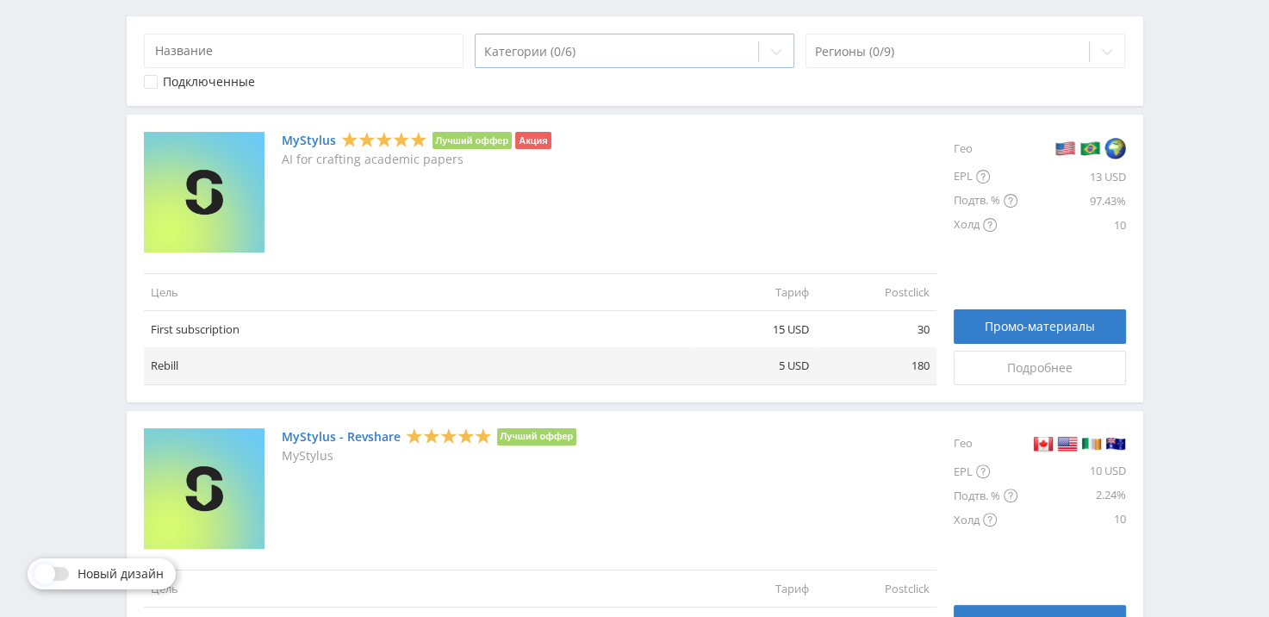
click at [775, 52] on icon at bounding box center [776, 52] width 14 height 14
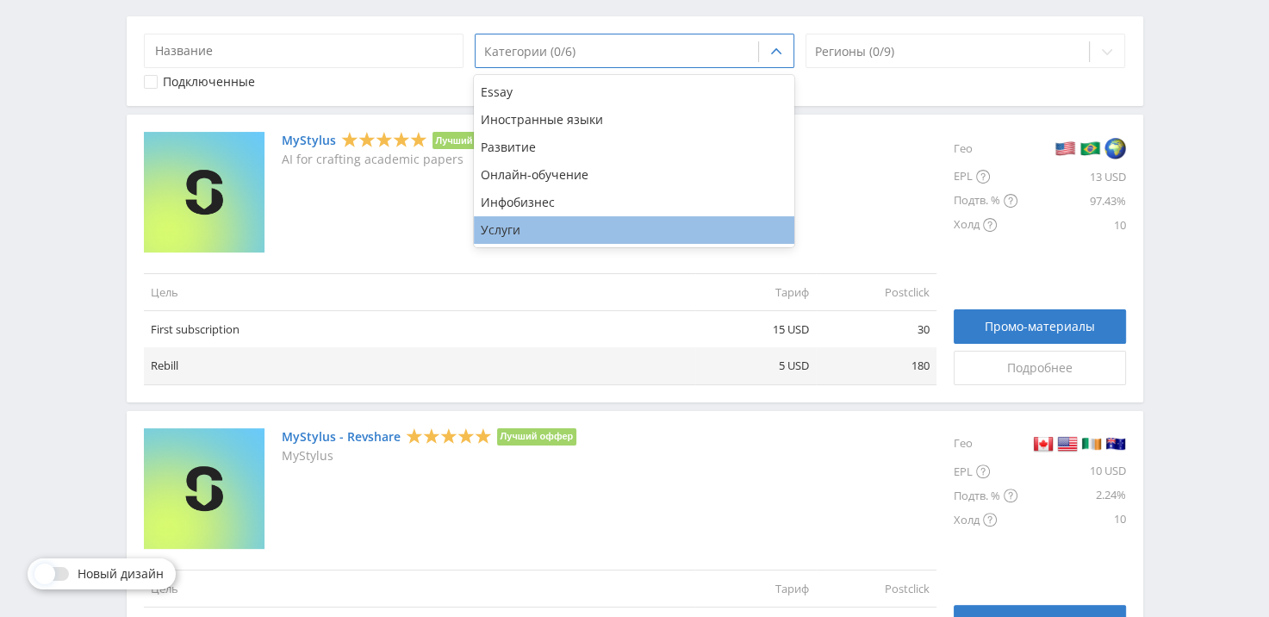
click at [504, 227] on div "Услуги" at bounding box center [634, 230] width 320 height 28
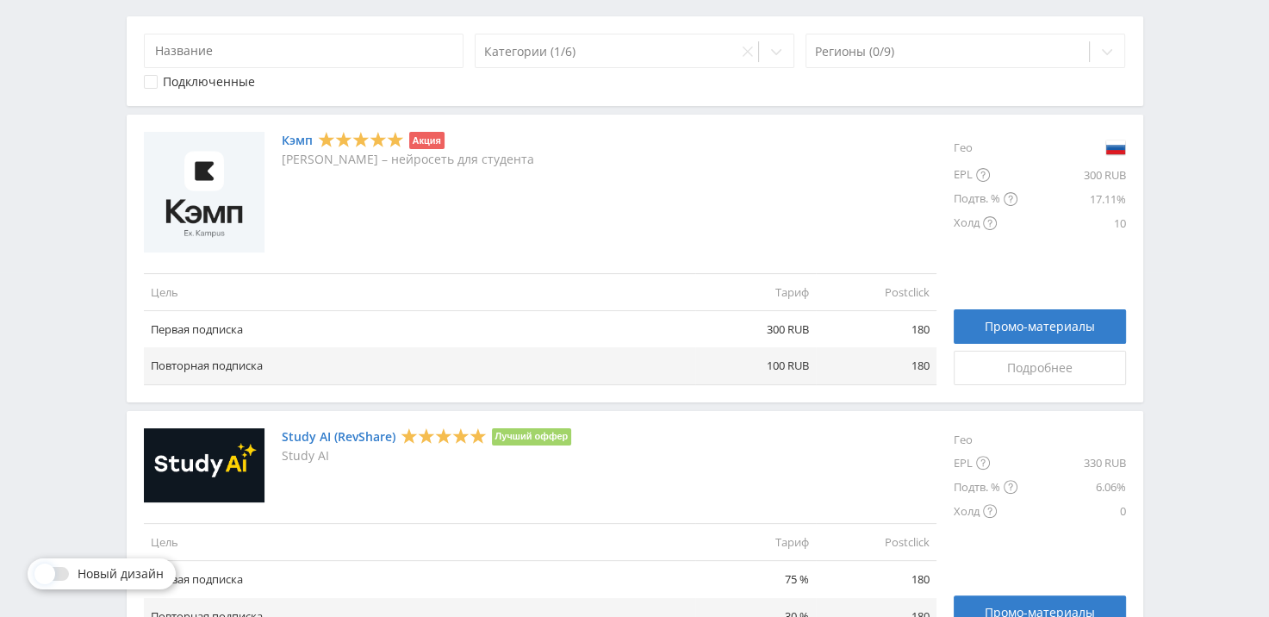
click at [65, 297] on div "Telegram-канал Инструменты База знаний Ваш менеджер: Alex Alex Online @edugram_…" at bounding box center [634, 214] width 1269 height 1119
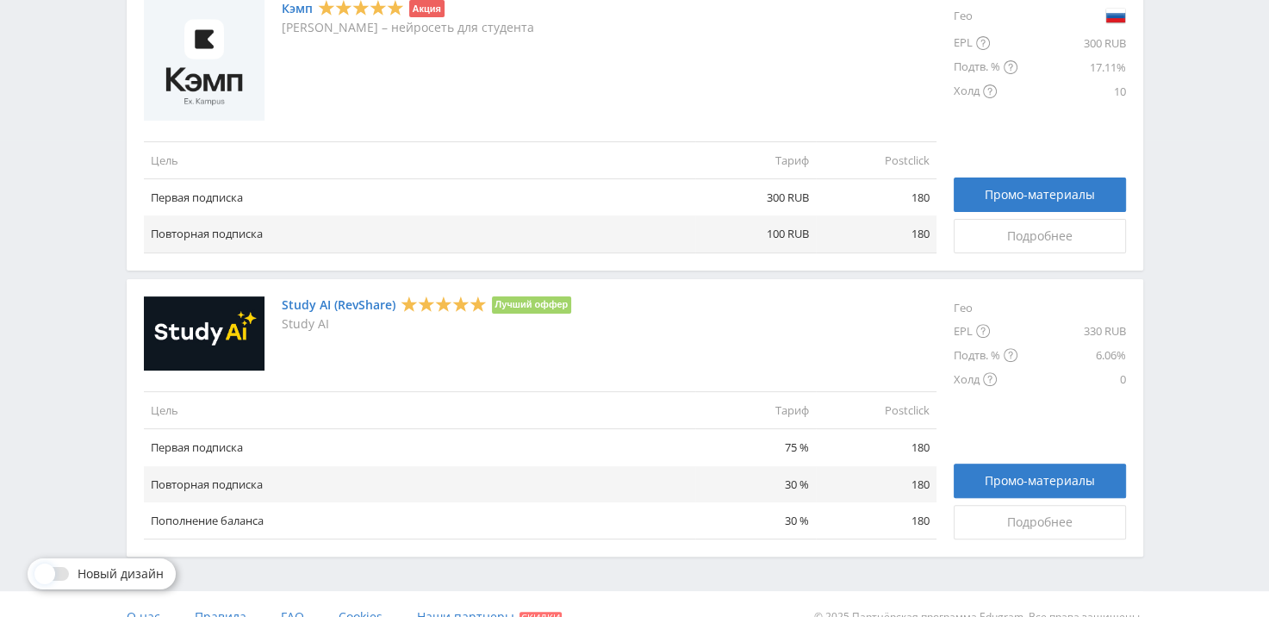
scroll to position [500, 0]
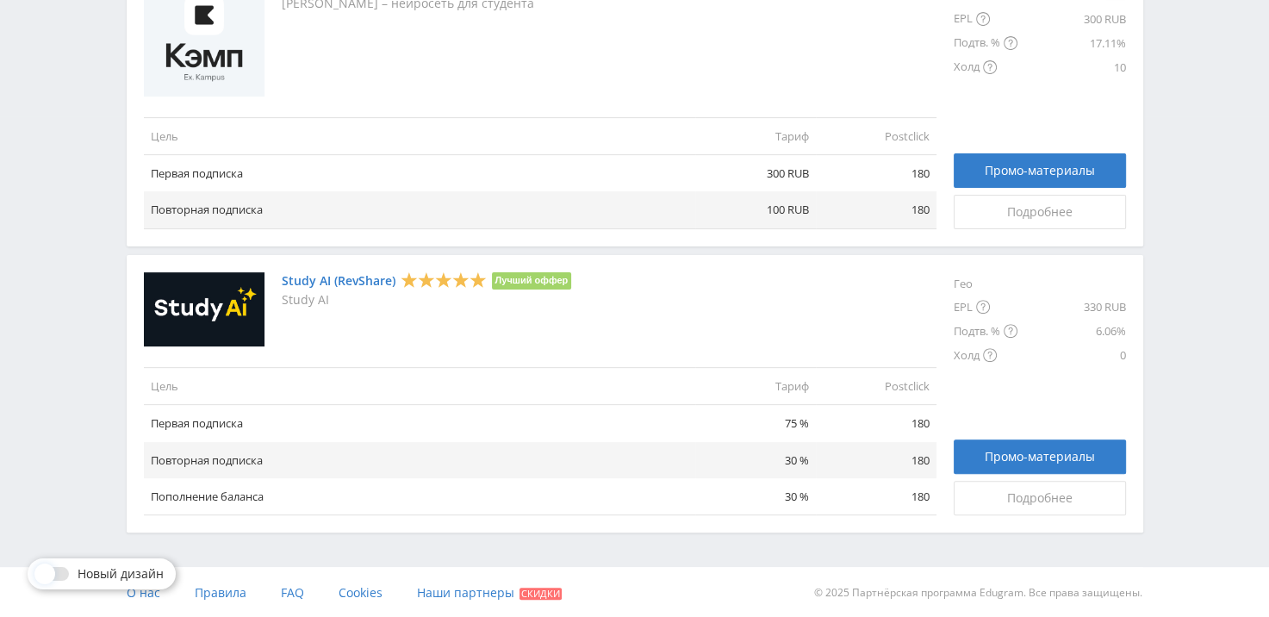
click at [344, 274] on link "Study AI (RevShare)" at bounding box center [339, 281] width 114 height 14
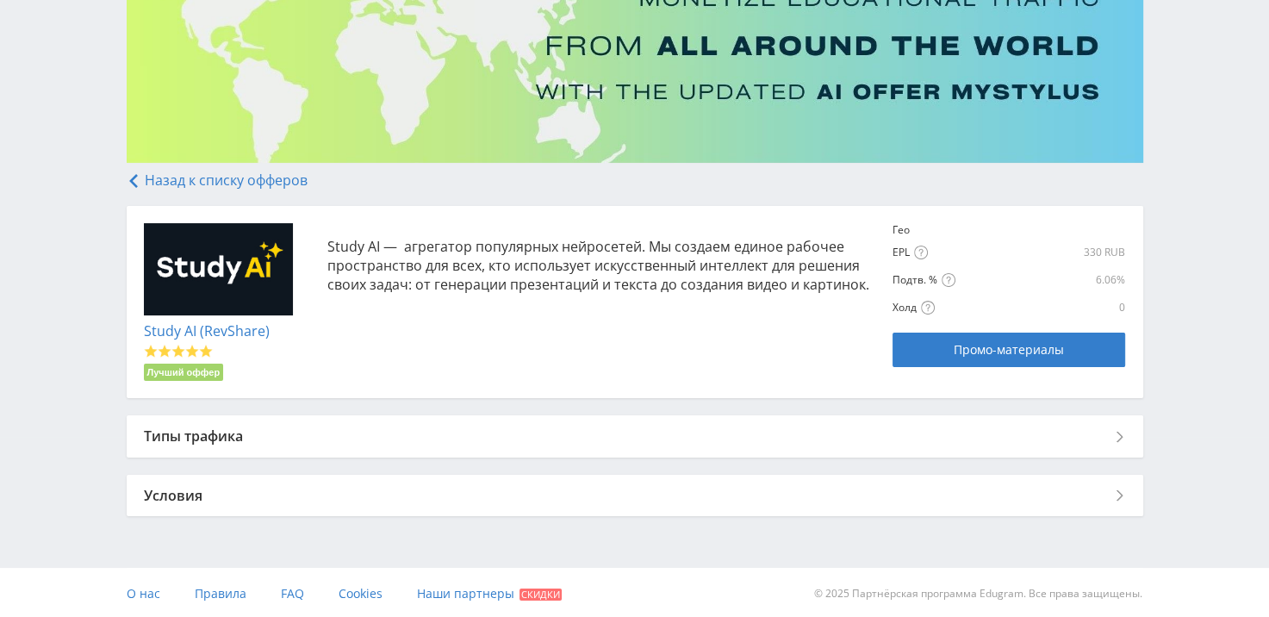
scroll to position [183, 0]
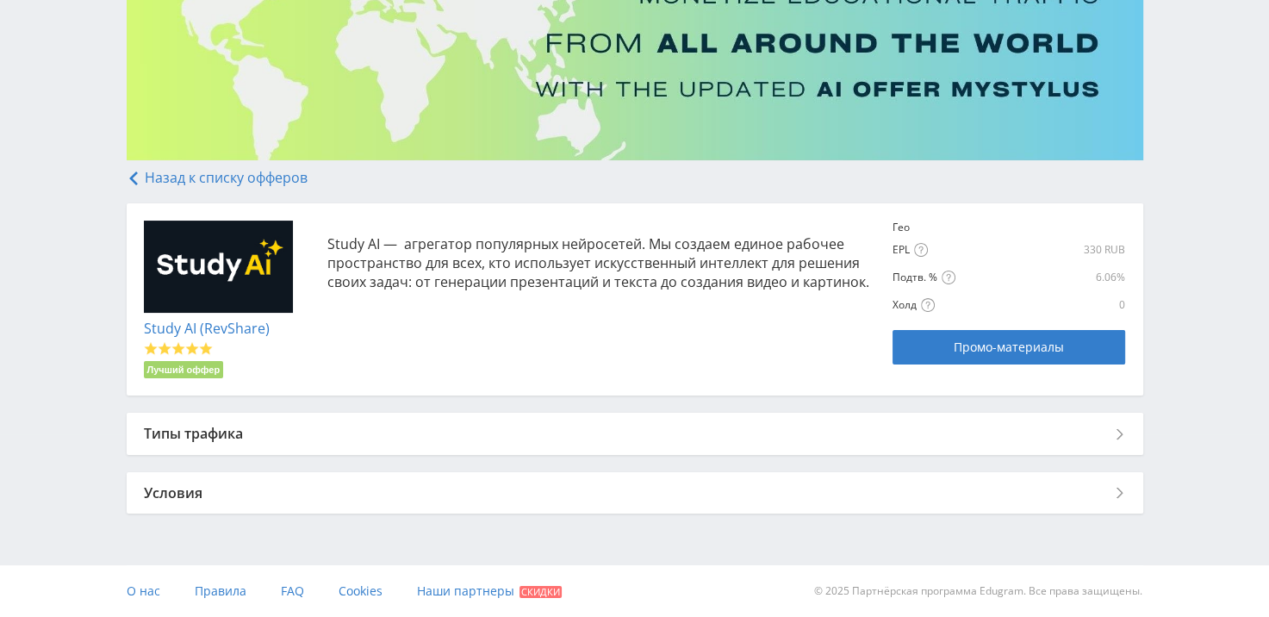
click at [1113, 433] on div "Типы трафика" at bounding box center [635, 433] width 1016 height 41
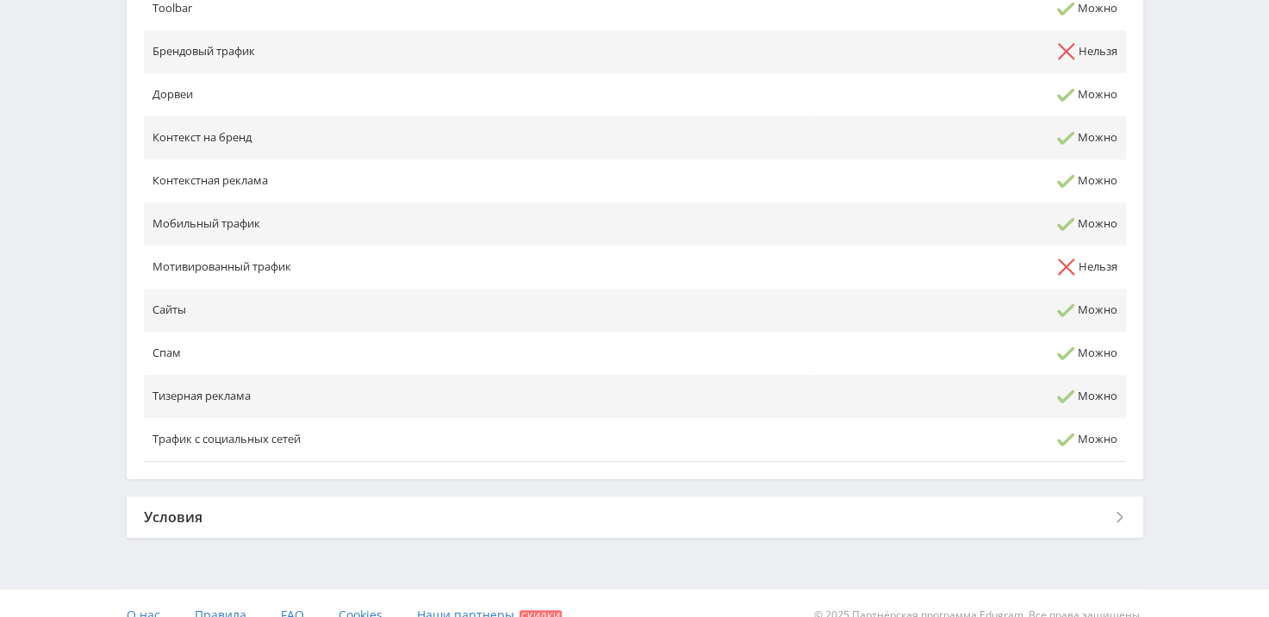
scroll to position [765, 0]
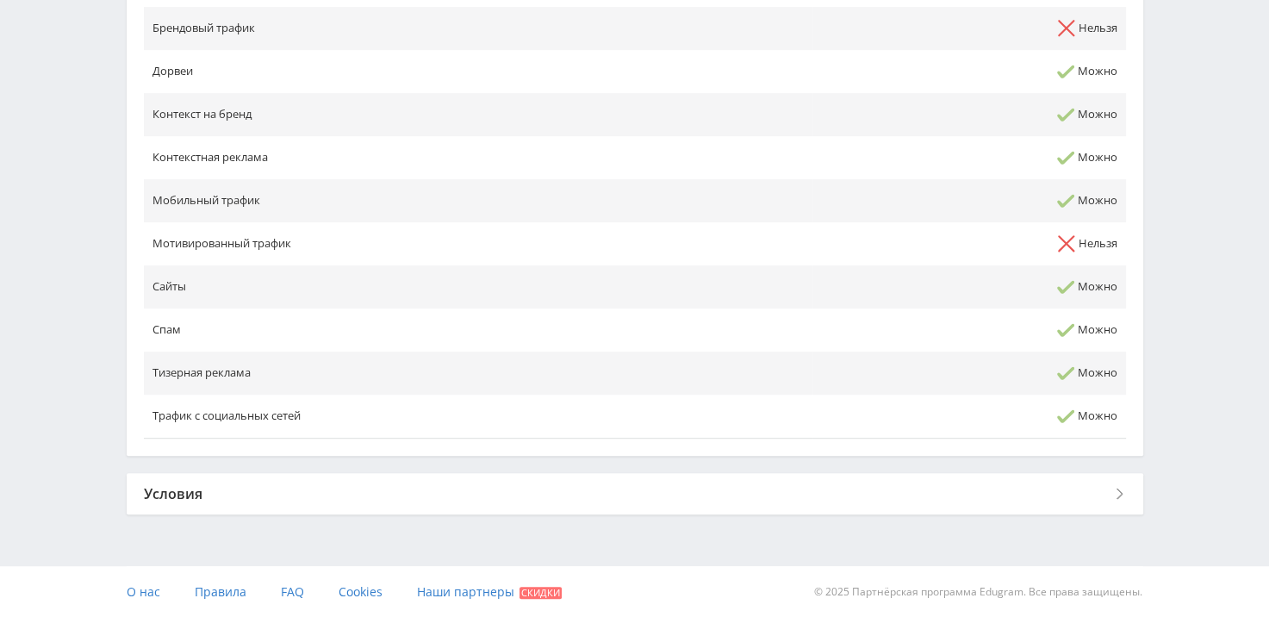
click at [1122, 487] on div "Условия" at bounding box center [635, 493] width 1016 height 41
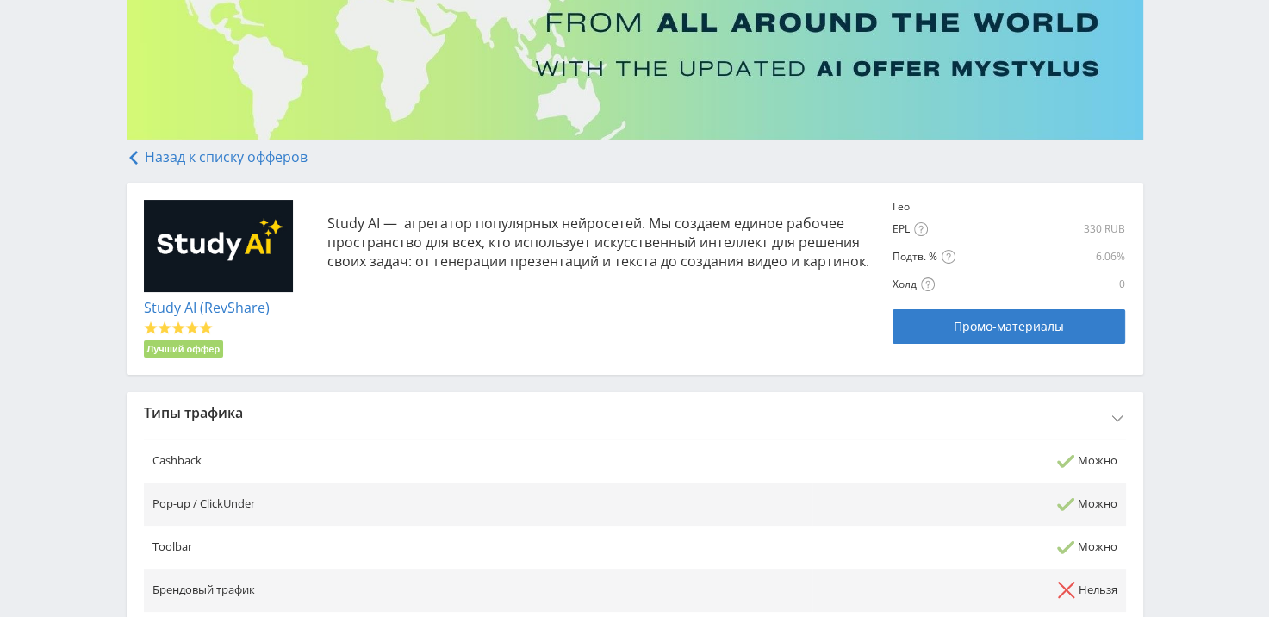
scroll to position [0, 0]
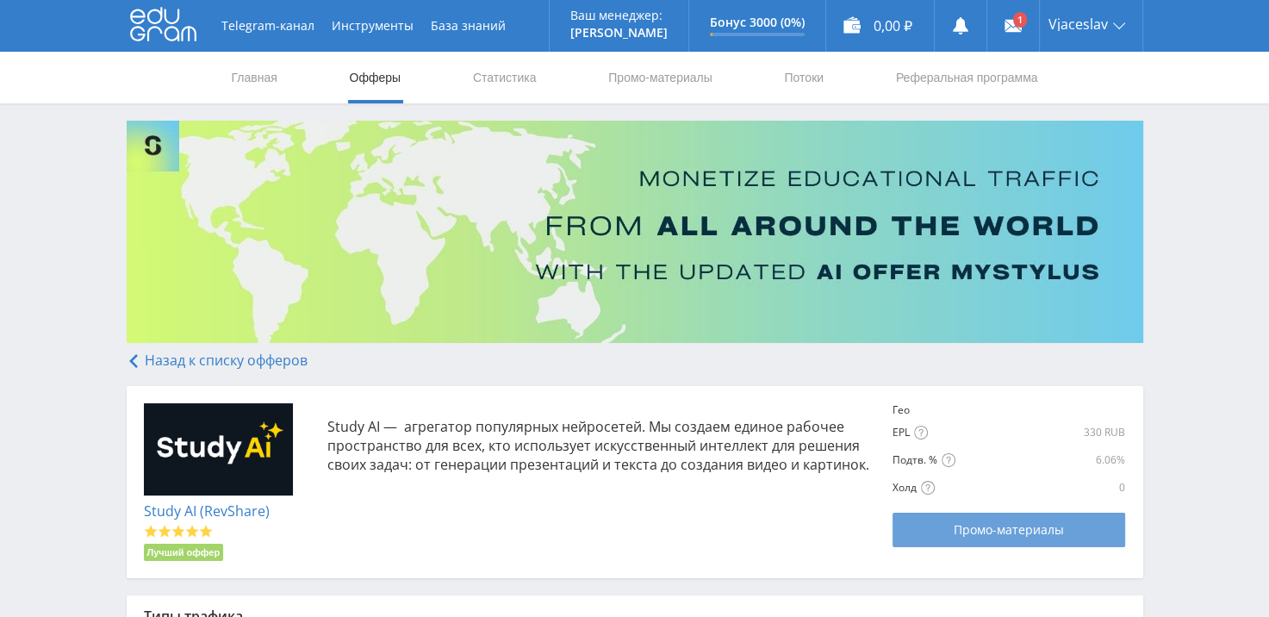
click at [1010, 537] on span "Промо-материалы" at bounding box center [1009, 530] width 110 height 14
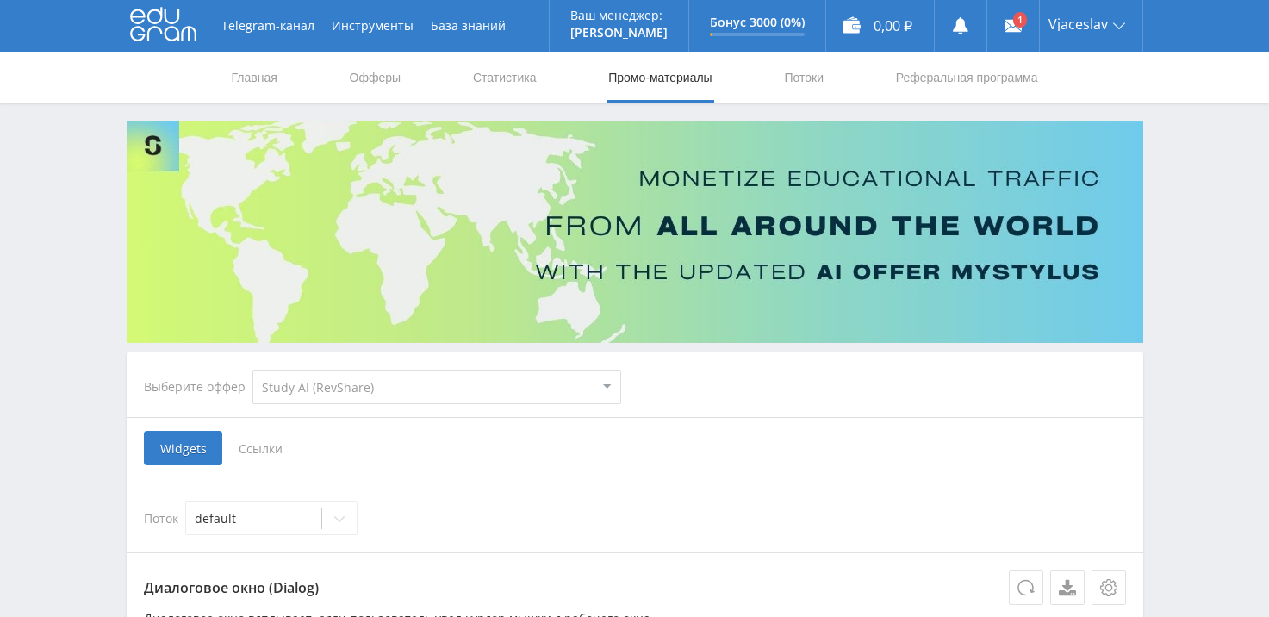
select select "376"
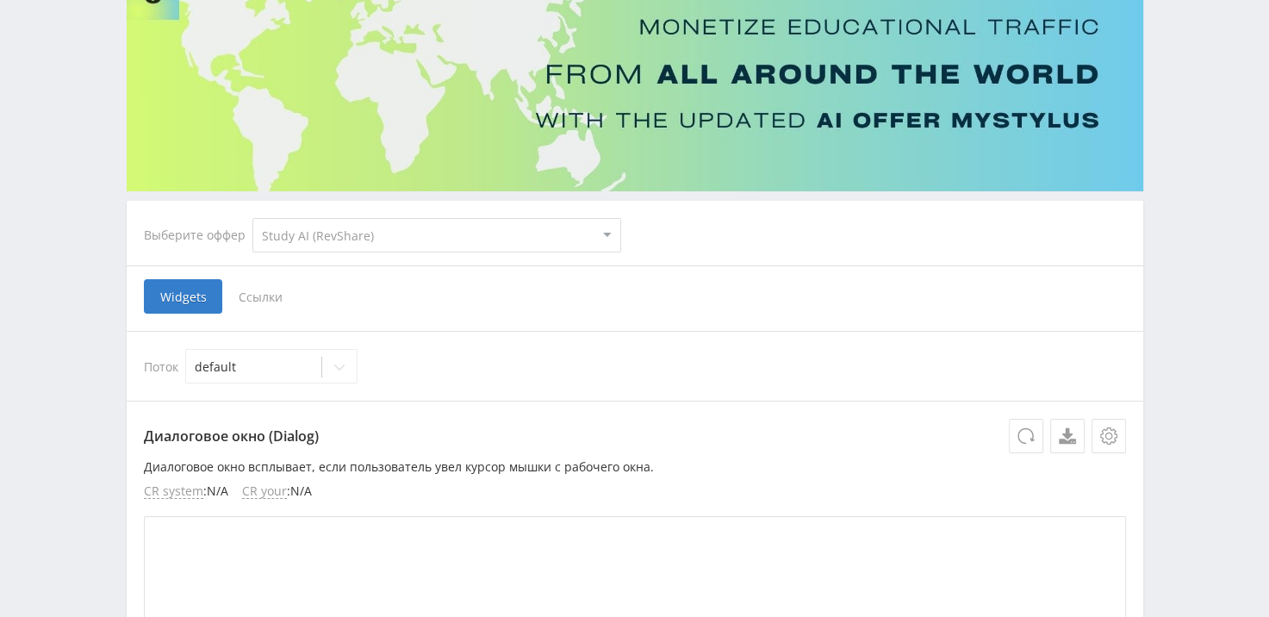
scroll to position [172, 0]
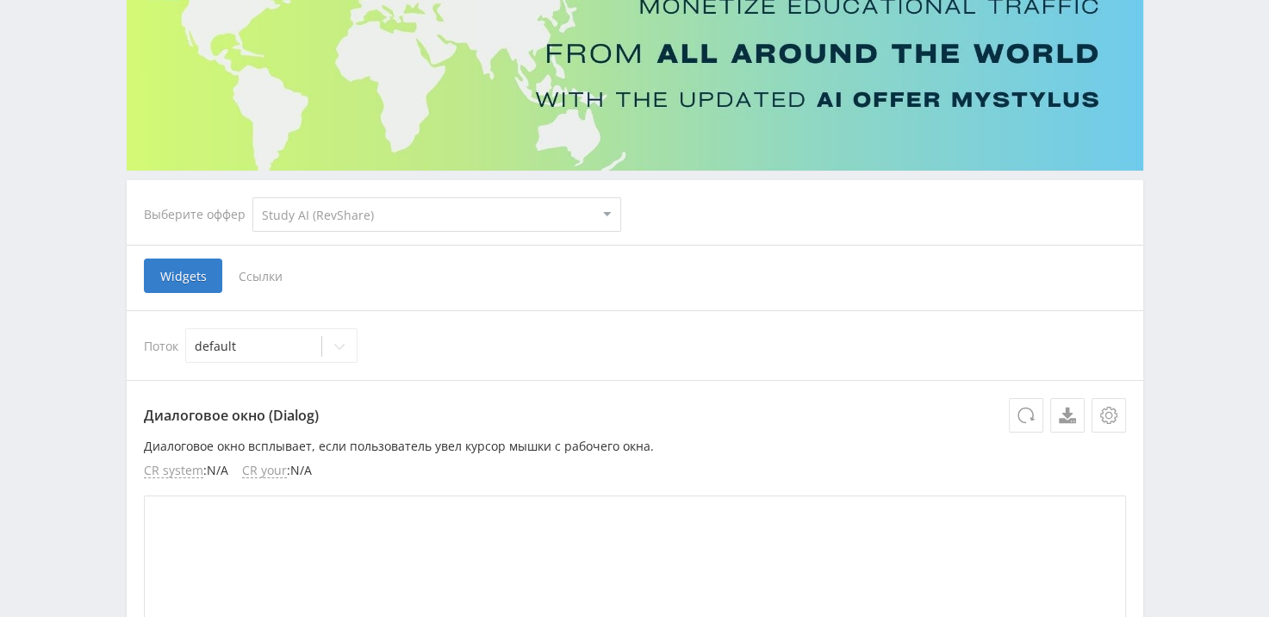
click at [258, 276] on span "Ссылки" at bounding box center [260, 275] width 77 height 34
click at [0, 0] on input "Ссылки" at bounding box center [0, 0] width 0 height 0
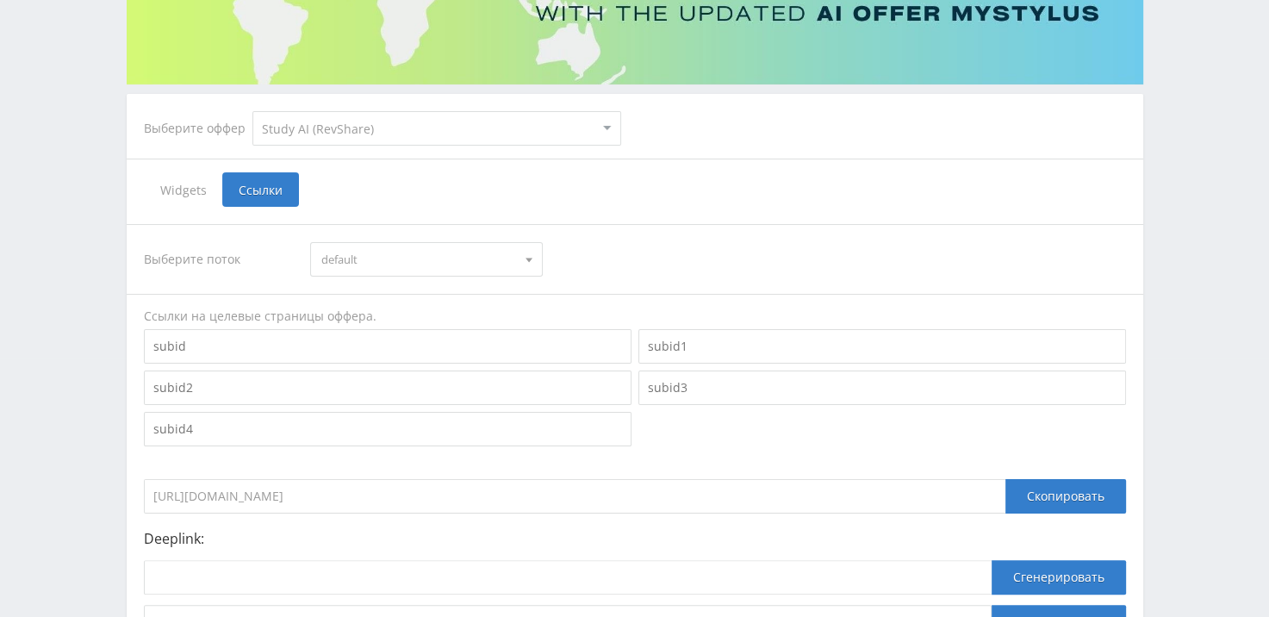
scroll to position [345, 0]
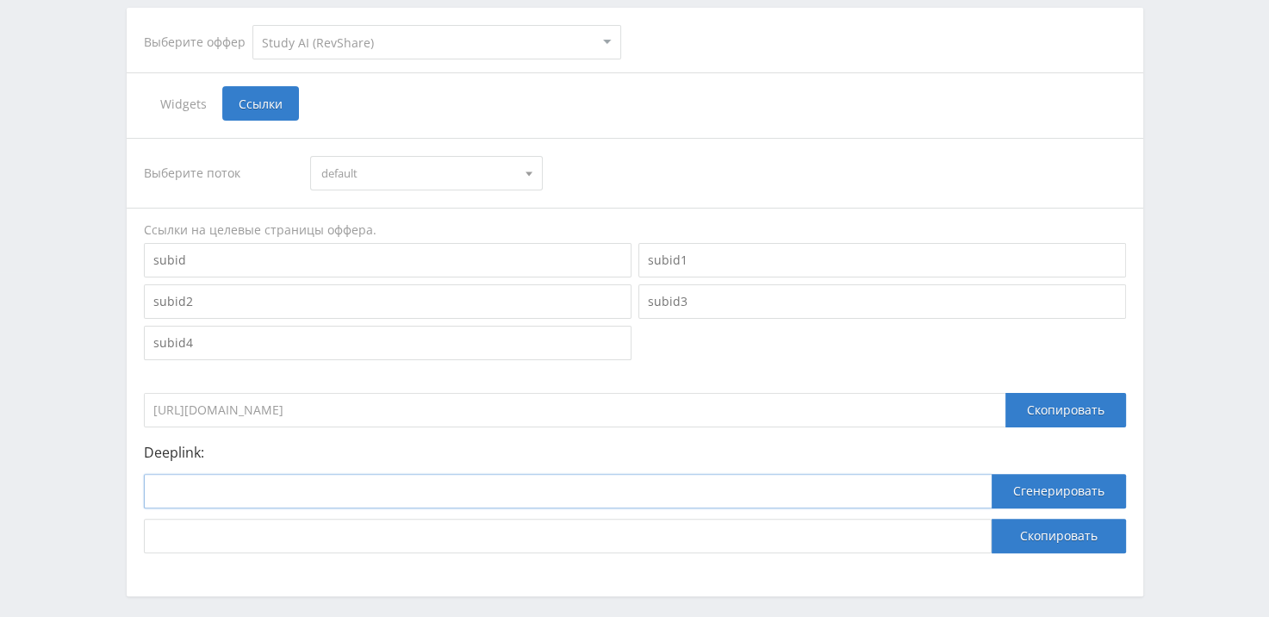
click at [332, 491] on input at bounding box center [568, 491] width 848 height 34
drag, startPoint x: 424, startPoint y: 412, endPoint x: 200, endPoint y: 405, distance: 224.1
click at [193, 414] on input "https://eduforms.org/?rid=3f3850be0a9d6644" at bounding box center [574, 410] width 861 height 34
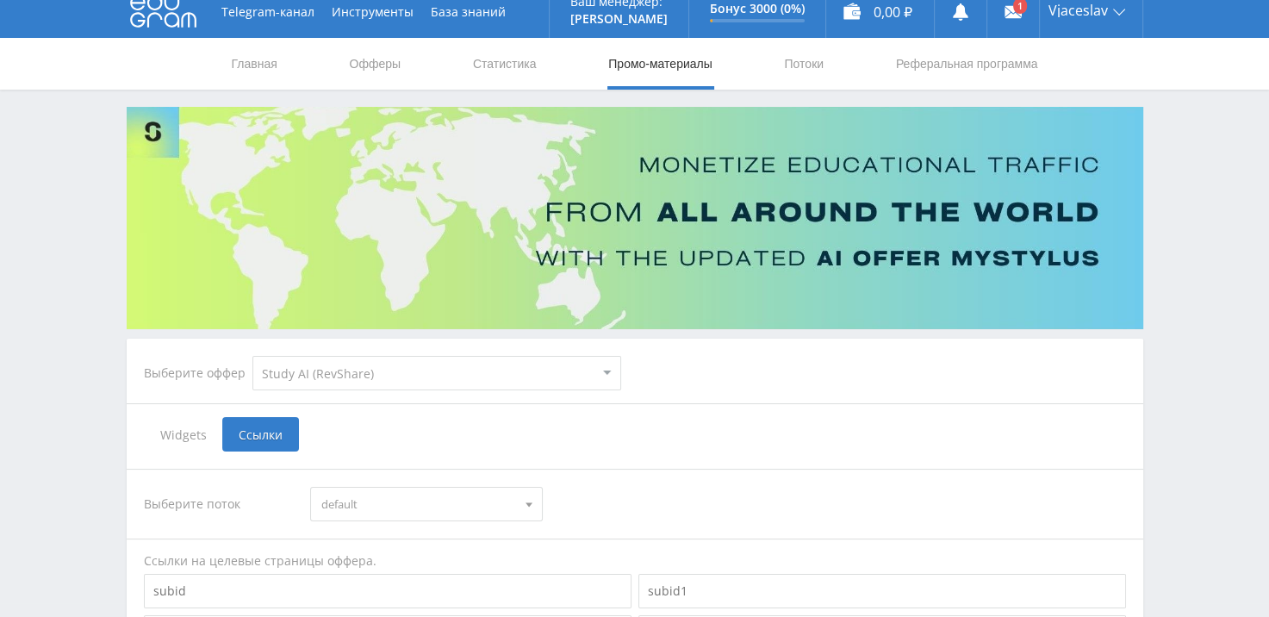
scroll to position [0, 0]
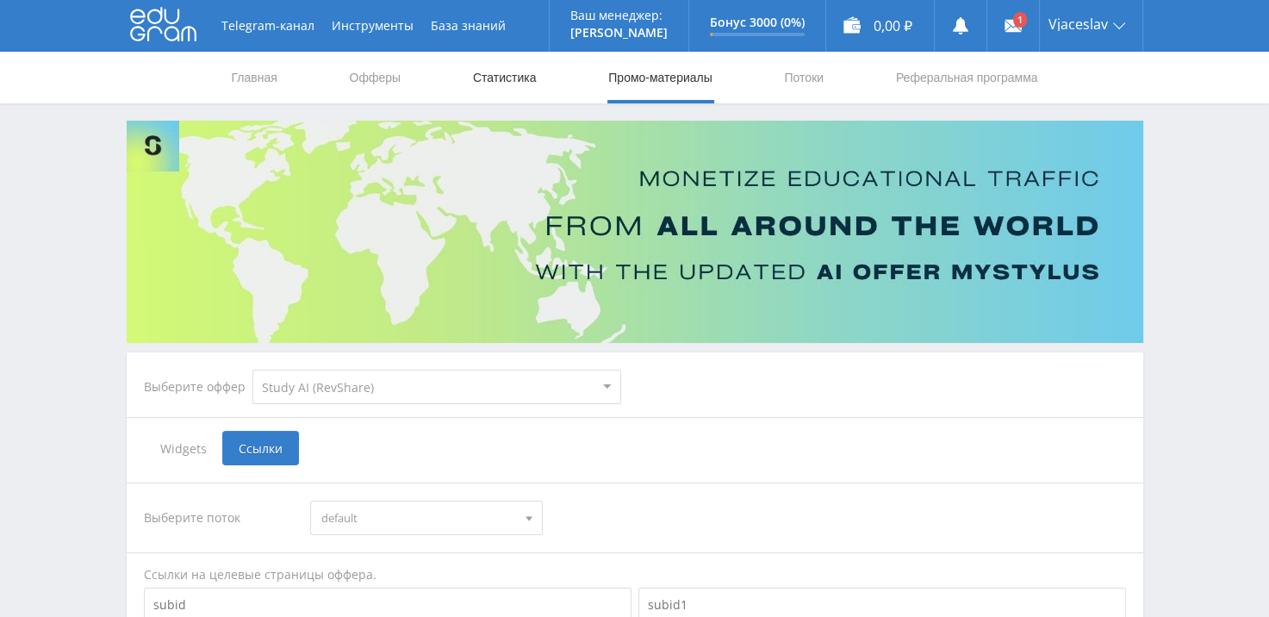
click at [513, 79] on link "Статистика" at bounding box center [504, 78] width 67 height 52
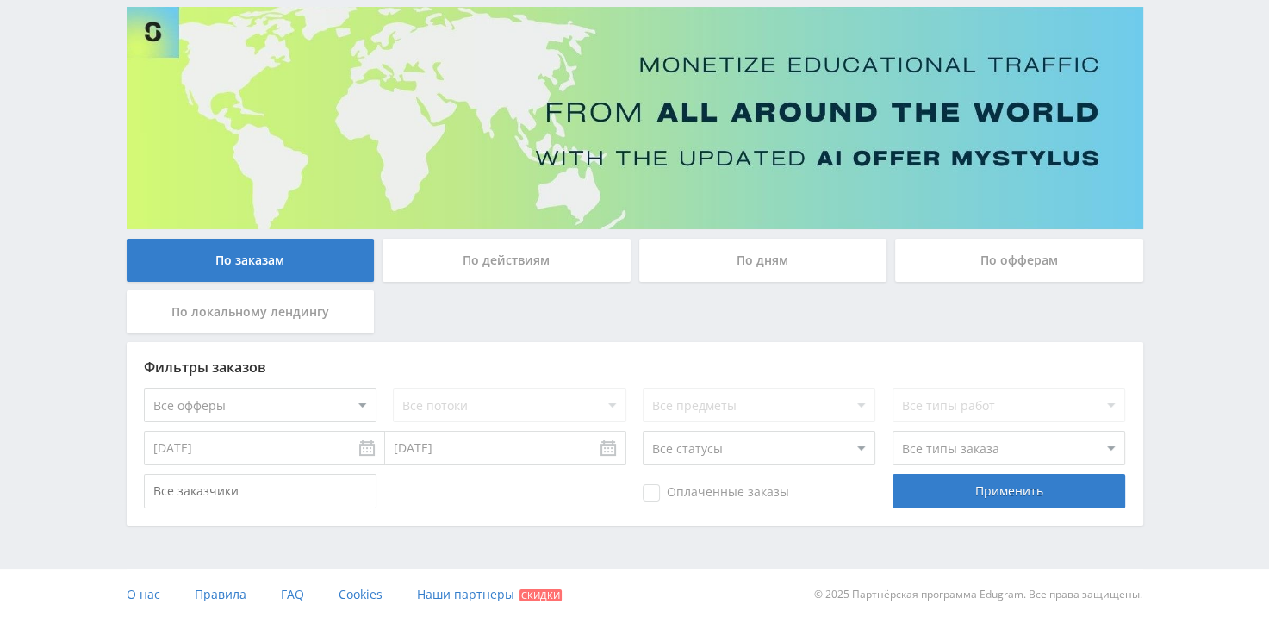
scroll to position [117, 0]
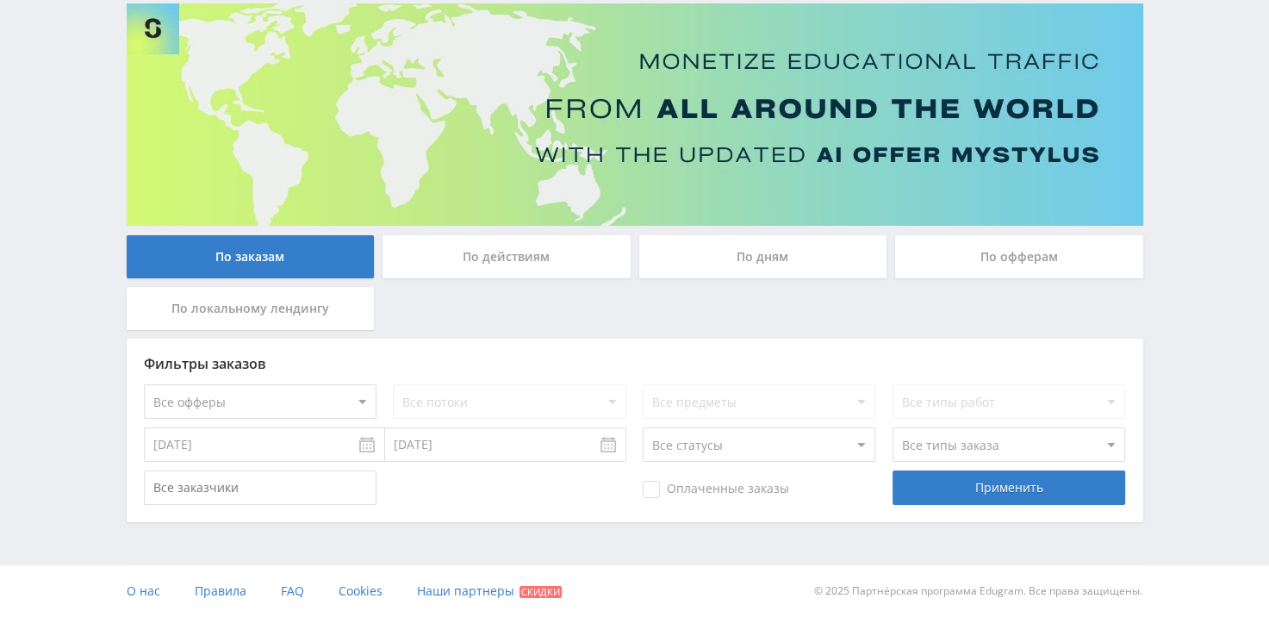
click at [776, 448] on select "Все статусы В аукционе В работе На гарантии Завершен Возврат Черновик" at bounding box center [759, 444] width 233 height 34
click at [1024, 257] on div "По офферам" at bounding box center [1019, 256] width 248 height 43
click at [0, 0] on input "По офферам" at bounding box center [0, 0] width 0 height 0
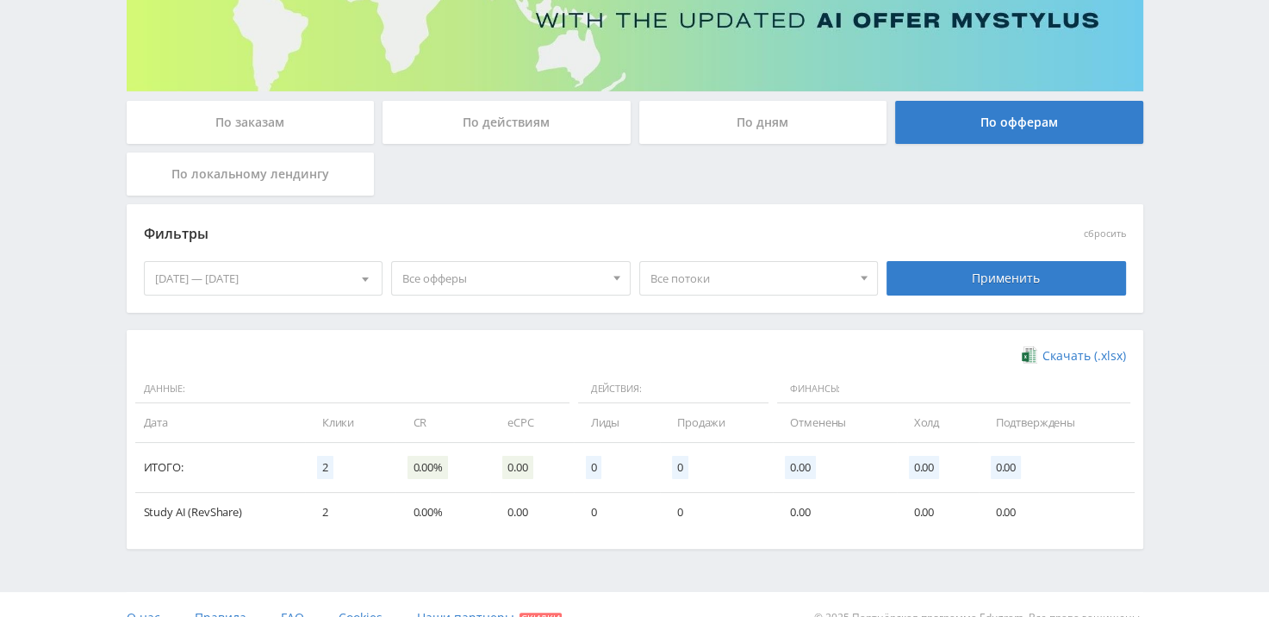
scroll to position [277, 0]
